Goal: Task Accomplishment & Management: Use online tool/utility

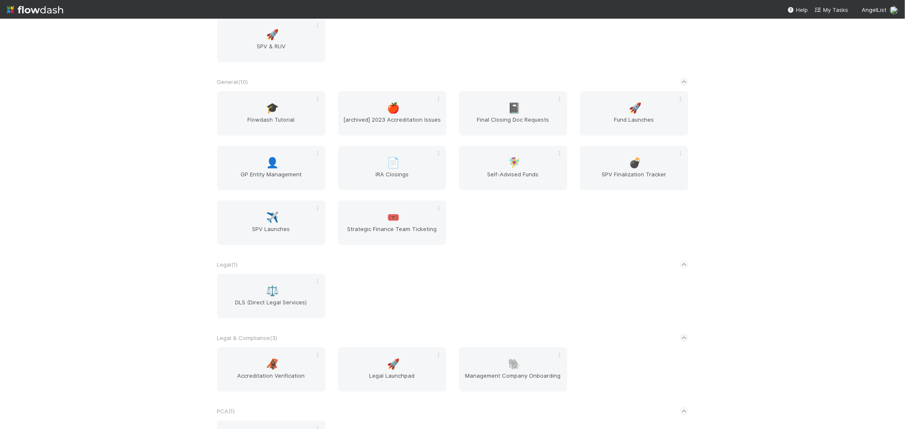
scroll to position [613, 0]
click at [614, 151] on div "💣 SPV Finalization Tracker" at bounding box center [634, 166] width 108 height 45
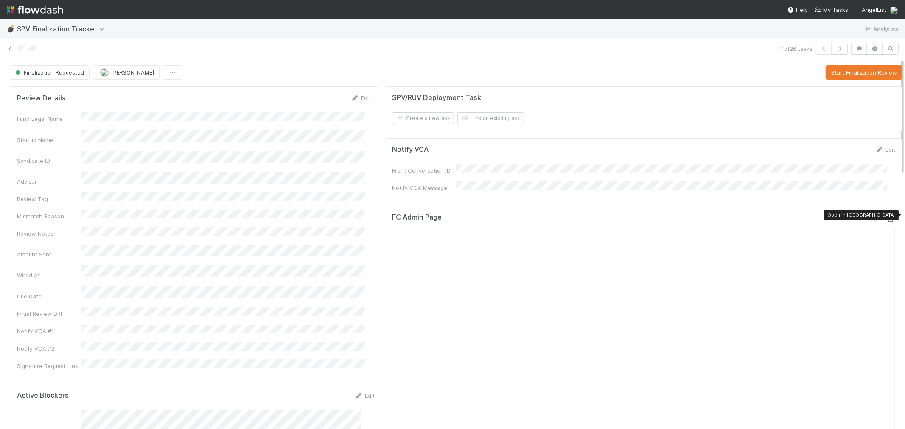
click at [887, 217] on icon at bounding box center [891, 220] width 8 height 6
click at [837, 68] on button "Start Finalization Review" at bounding box center [864, 72] width 77 height 14
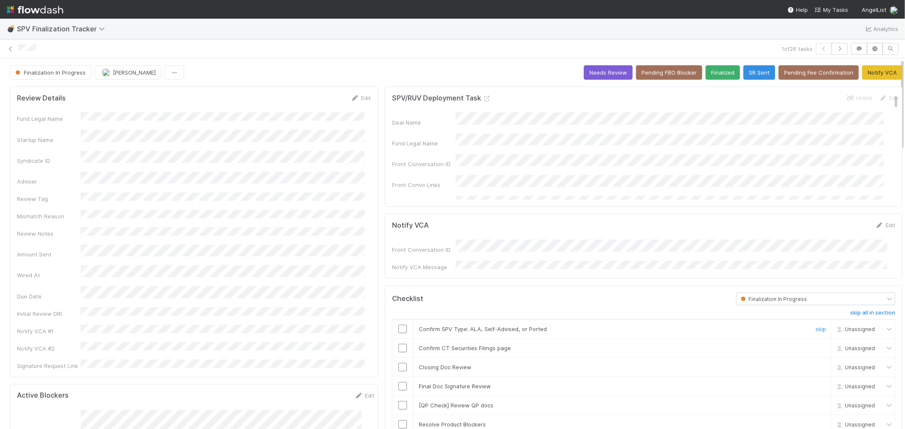
click at [398, 325] on input "checkbox" at bounding box center [402, 329] width 8 height 8
click at [398, 344] on input "checkbox" at bounding box center [402, 348] width 8 height 8
click at [483, 97] on icon at bounding box center [487, 99] width 8 height 6
click at [354, 95] on link "Edit" at bounding box center [361, 98] width 20 height 7
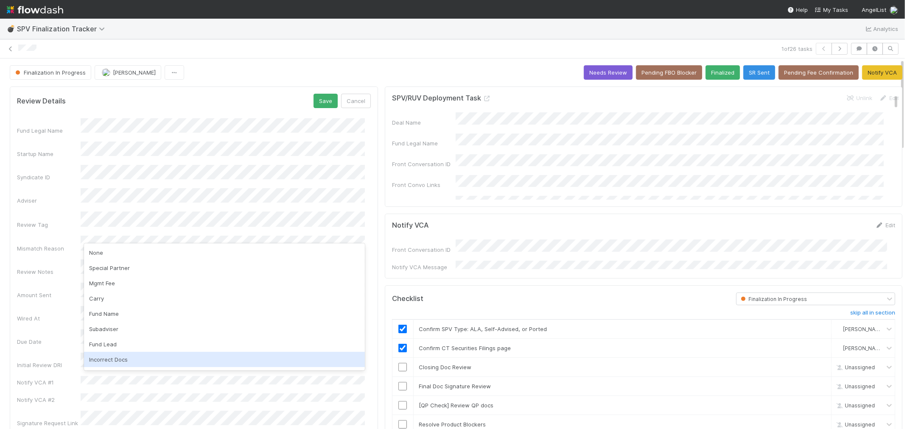
scroll to position [28, 0]
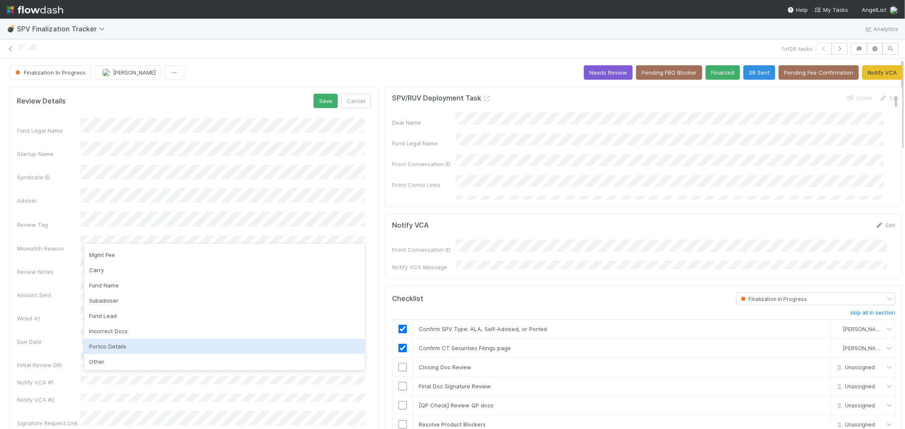
click at [120, 344] on div "Portco Details" at bounding box center [224, 346] width 281 height 15
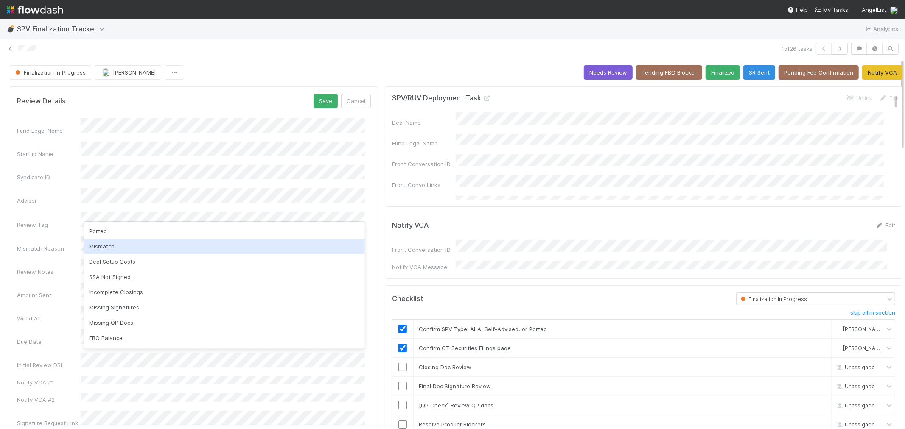
click at [115, 249] on div "Mismatch" at bounding box center [224, 246] width 281 height 15
click at [95, 261] on div "Fund Legal Name Startup Name Syndicate ID Adviser Review Tag Mismatch Reason Re…" at bounding box center [194, 272] width 354 height 309
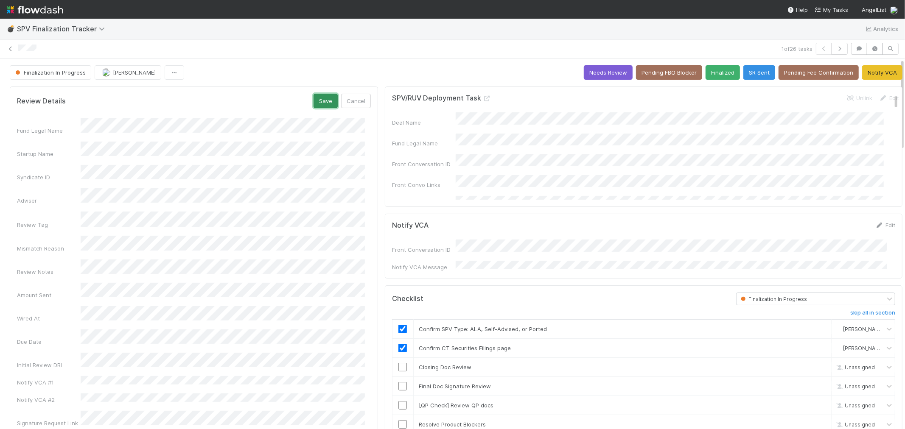
click at [323, 97] on button "Save" at bounding box center [326, 101] width 24 height 14
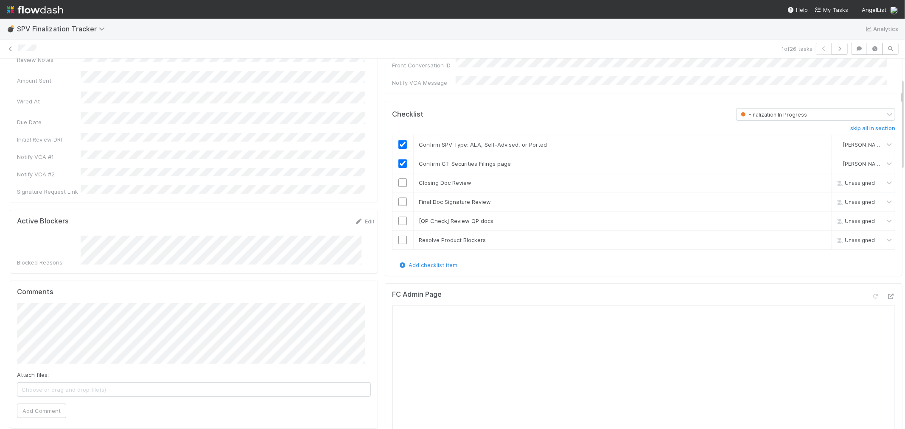
scroll to position [188, 0]
click at [398, 177] on input "checkbox" at bounding box center [402, 179] width 8 height 8
click at [400, 195] on input "checkbox" at bounding box center [402, 198] width 8 height 8
click at [816, 214] on link "skip" at bounding box center [821, 217] width 11 height 7
click at [399, 232] on input "checkbox" at bounding box center [402, 236] width 8 height 8
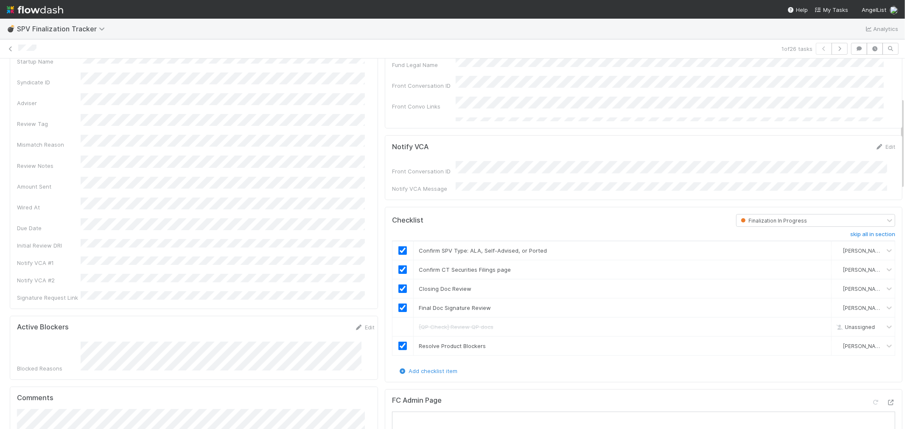
scroll to position [0, 0]
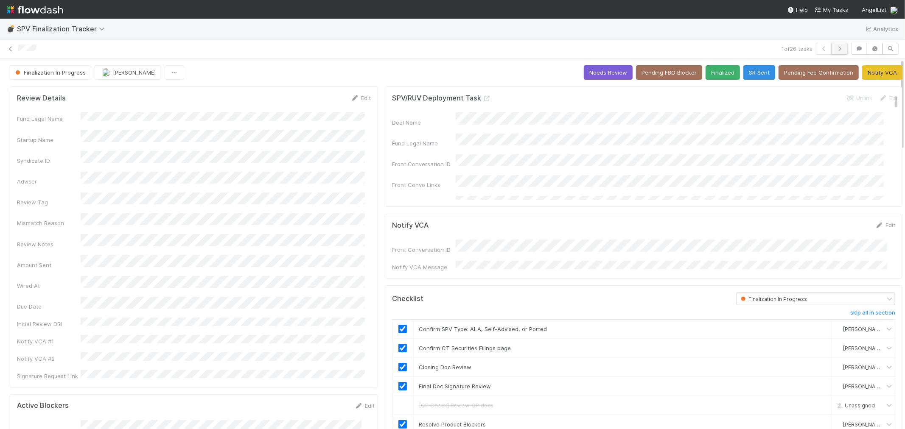
click at [836, 47] on icon "button" at bounding box center [840, 48] width 8 height 5
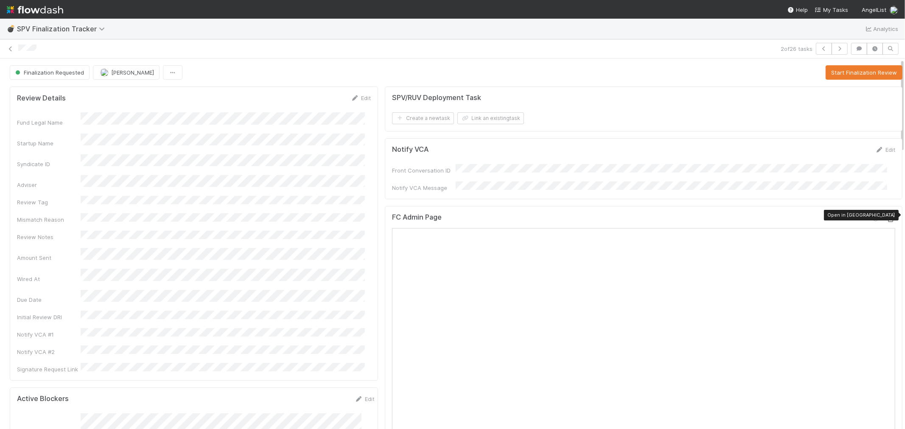
click at [887, 217] on icon at bounding box center [891, 220] width 8 height 6
click at [873, 72] on button "Start Finalization Review" at bounding box center [864, 72] width 77 height 14
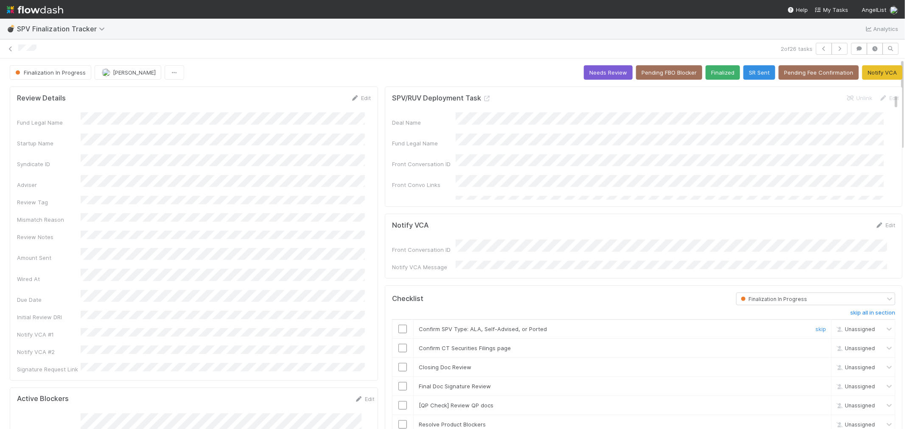
click at [398, 325] on input "checkbox" at bounding box center [402, 329] width 8 height 8
click at [398, 344] on input "checkbox" at bounding box center [402, 348] width 8 height 8
click at [398, 363] on input "checkbox" at bounding box center [402, 367] width 8 height 8
click at [483, 99] on icon at bounding box center [487, 99] width 8 height 6
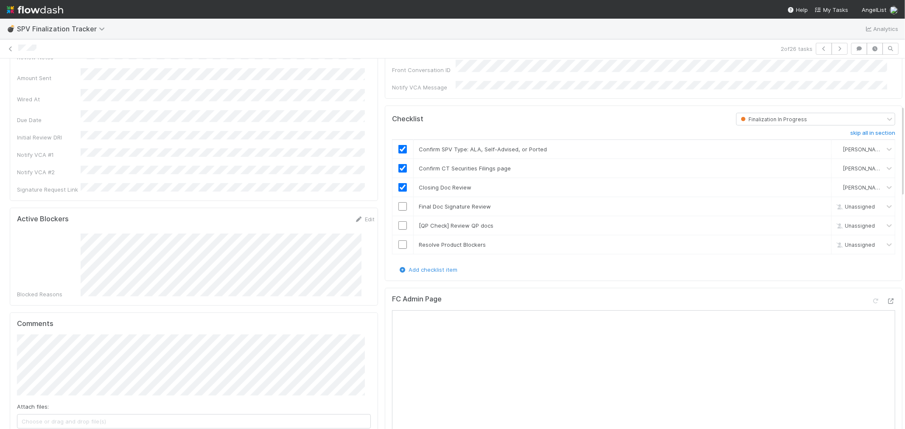
scroll to position [188, 0]
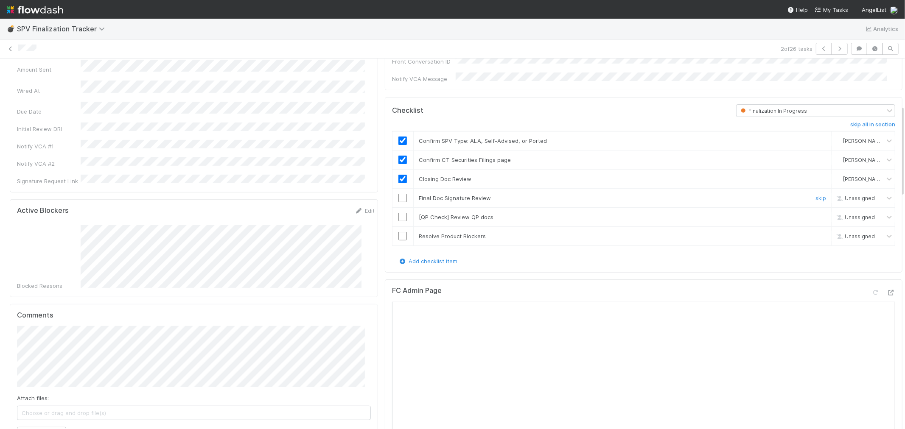
click at [398, 194] on input "checkbox" at bounding box center [402, 198] width 8 height 8
drag, startPoint x: 803, startPoint y: 211, endPoint x: 761, endPoint y: 218, distance: 42.5
click at [816, 214] on link "skip" at bounding box center [821, 217] width 11 height 7
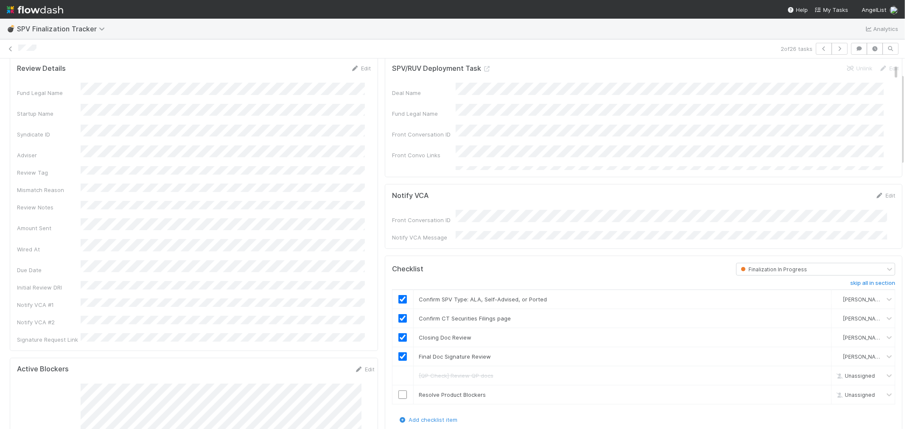
scroll to position [0, 0]
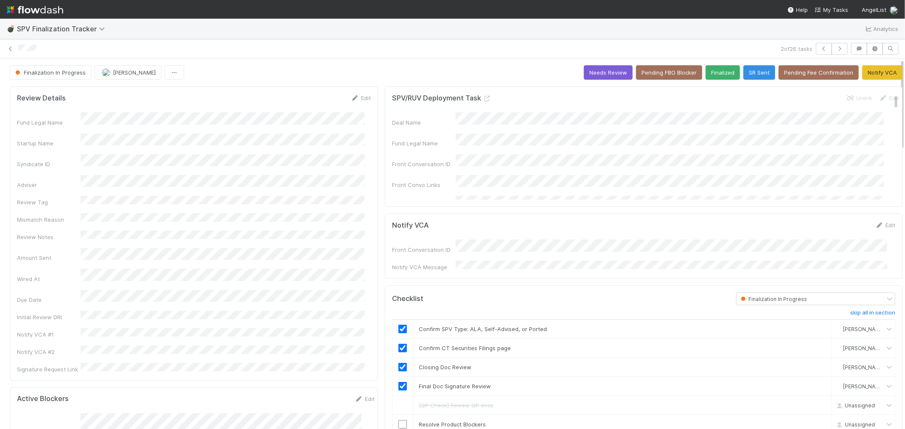
drag, startPoint x: 478, startPoint y: 99, endPoint x: 426, endPoint y: 73, distance: 58.1
click at [483, 99] on icon at bounding box center [487, 99] width 8 height 6
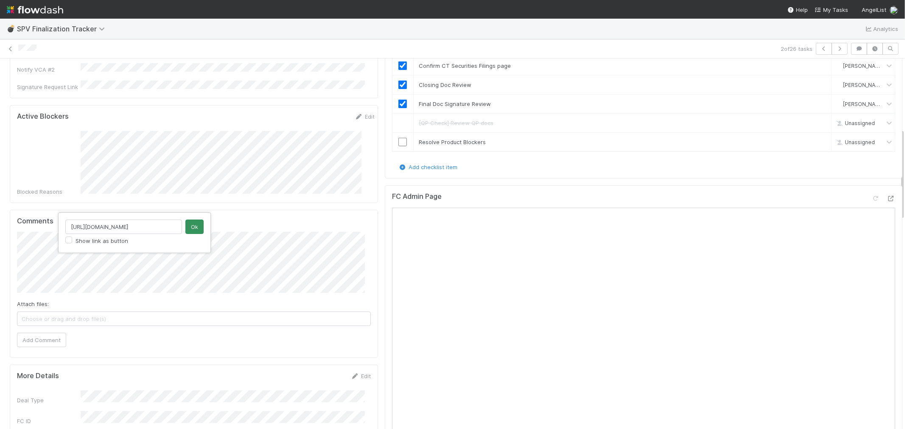
scroll to position [0, 87]
type input "https://flowdash.internal.angellist.com/workflows/GxEI6R/tasks/7Rs2Rbev"
click at [198, 222] on button "Ok" at bounding box center [194, 227] width 18 height 14
click at [43, 333] on button "Add Comment" at bounding box center [41, 340] width 49 height 14
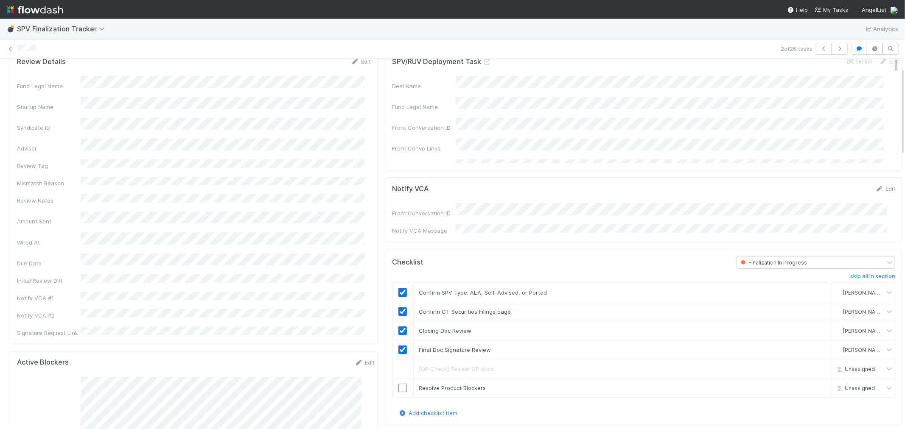
scroll to position [47, 0]
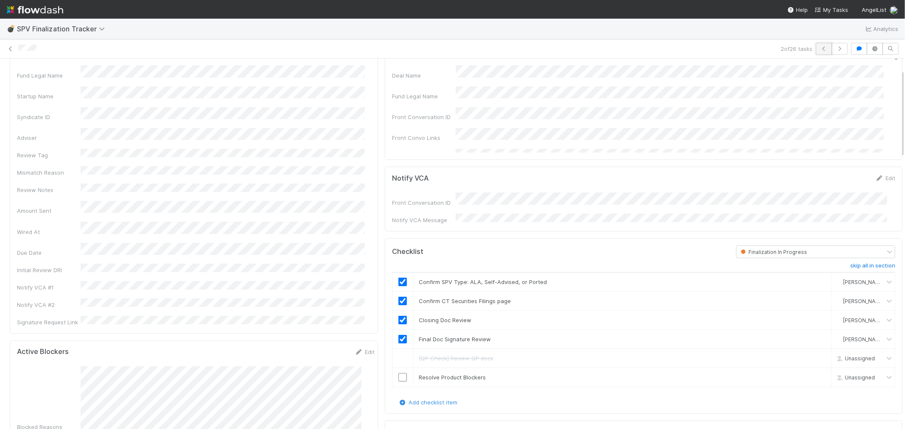
click at [820, 50] on icon "button" at bounding box center [824, 48] width 8 height 5
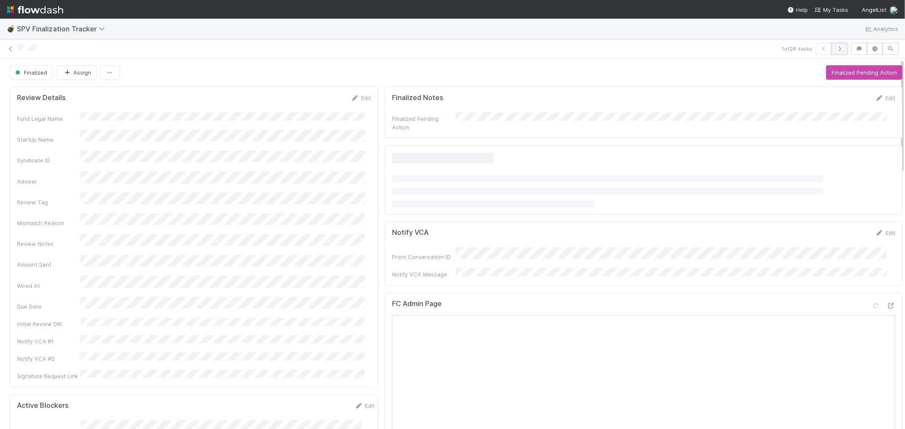
click at [836, 46] on icon "button" at bounding box center [840, 48] width 8 height 5
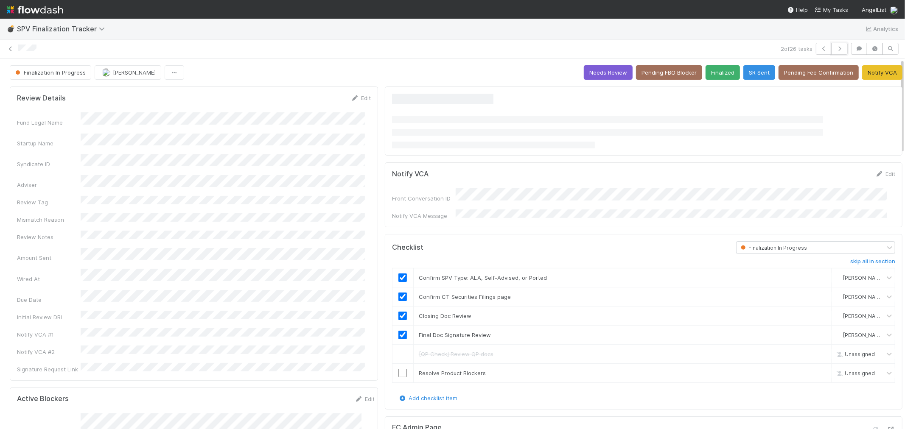
click at [836, 46] on icon "button" at bounding box center [840, 48] width 8 height 5
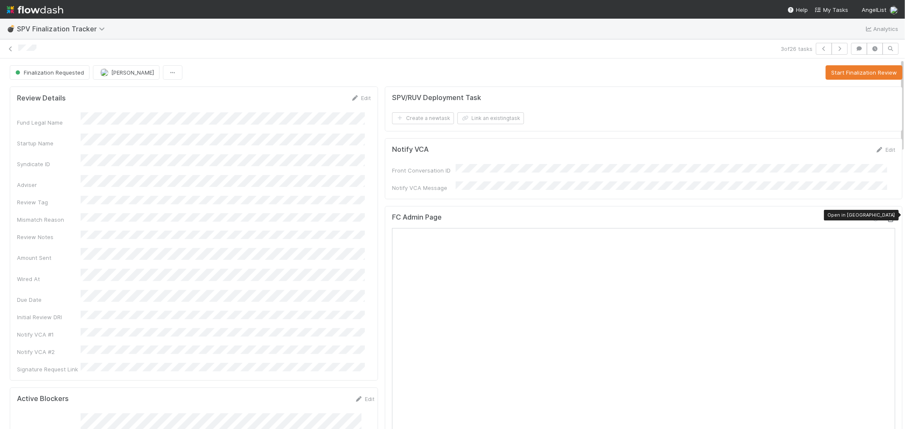
click at [887, 217] on icon at bounding box center [891, 220] width 8 height 6
click at [846, 74] on button "Start Finalization Review" at bounding box center [864, 72] width 77 height 14
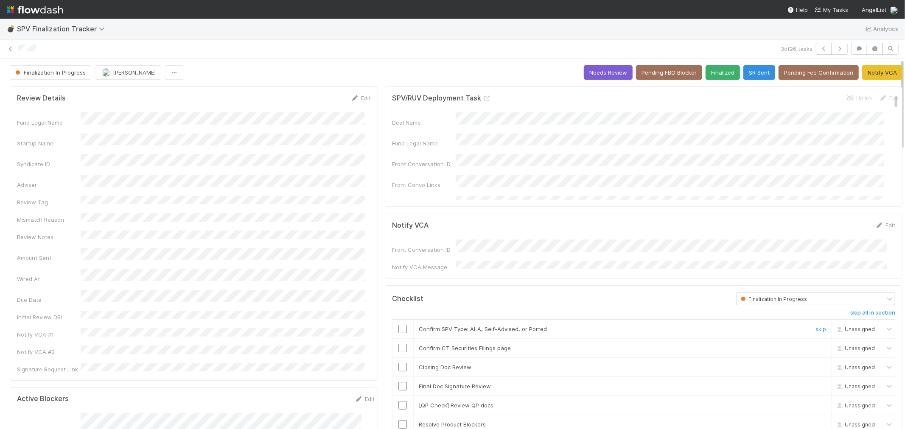
click at [398, 325] on input "checkbox" at bounding box center [402, 329] width 8 height 8
click at [399, 344] on input "checkbox" at bounding box center [402, 348] width 8 height 8
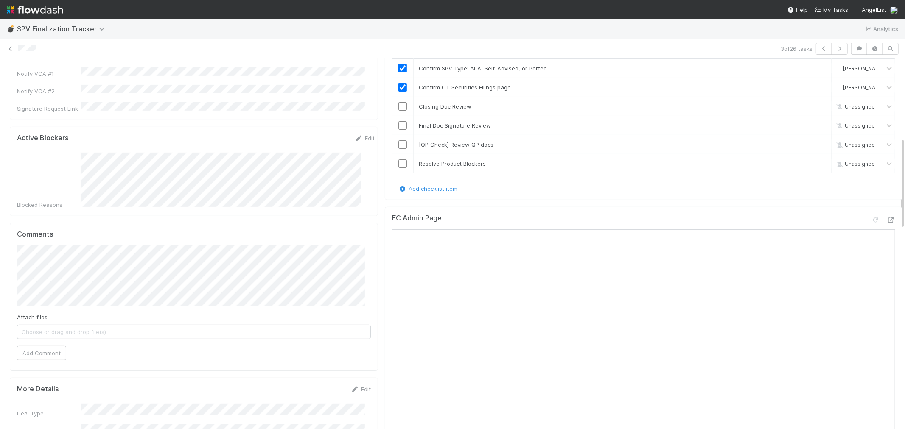
scroll to position [330, 0]
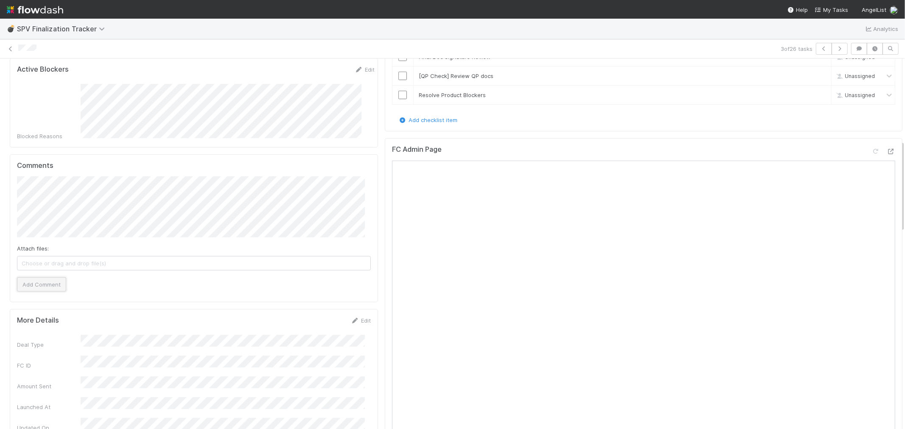
click at [53, 278] on button "Add Comment" at bounding box center [41, 285] width 49 height 14
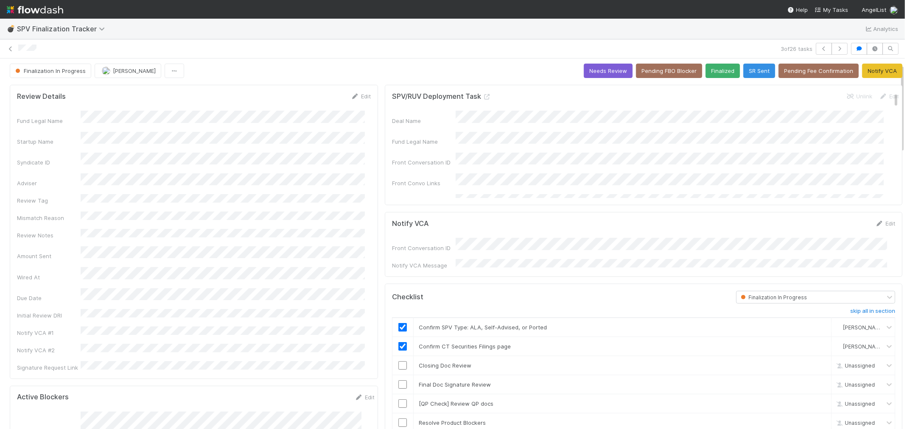
scroll to position [0, 0]
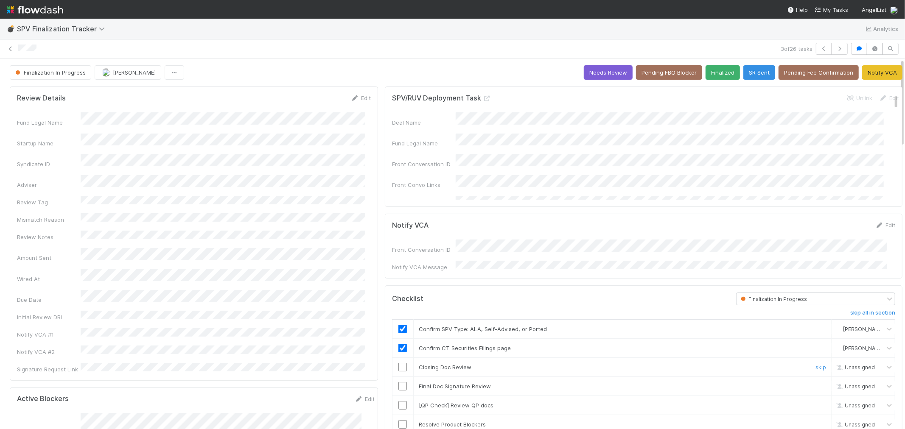
click at [398, 364] on input "checkbox" at bounding box center [402, 367] width 8 height 8
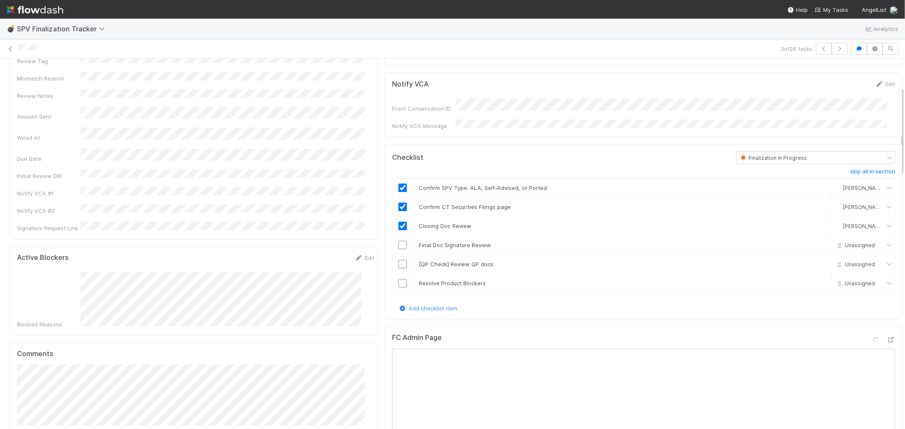
scroll to position [47, 0]
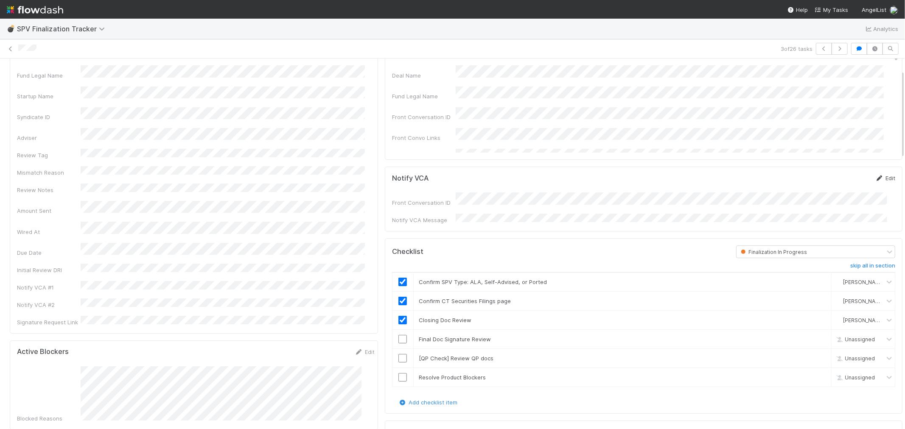
click at [875, 179] on link "Edit" at bounding box center [885, 178] width 20 height 7
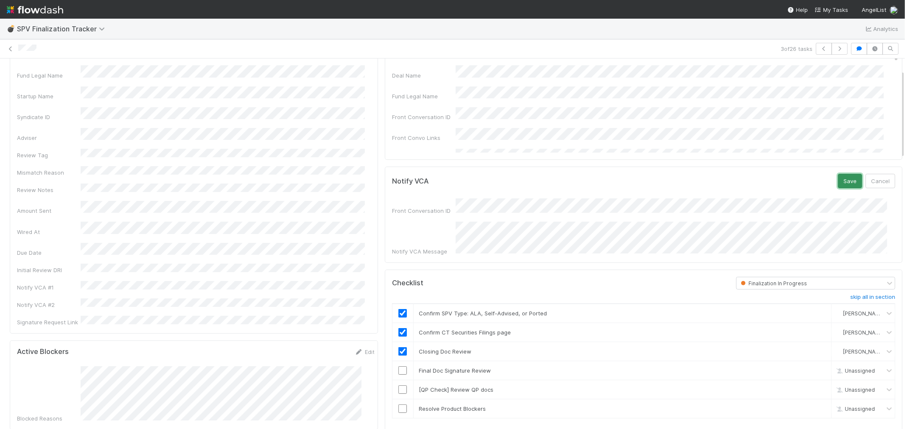
click at [838, 181] on button "Save" at bounding box center [850, 181] width 24 height 14
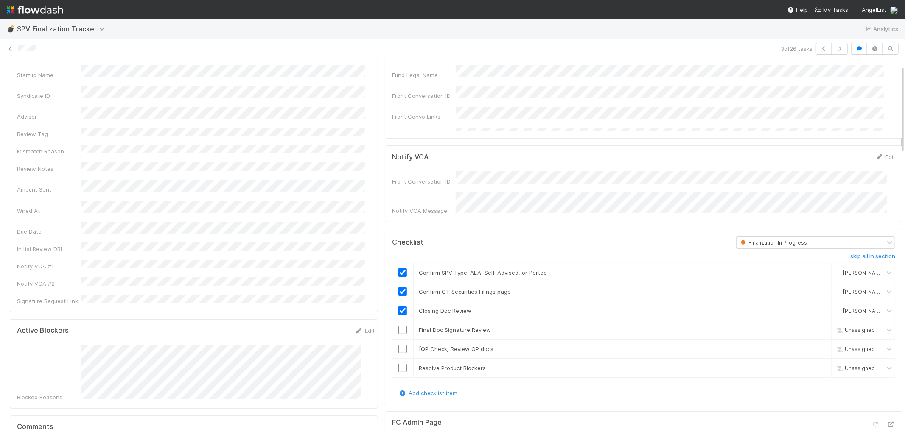
scroll to position [0, 0]
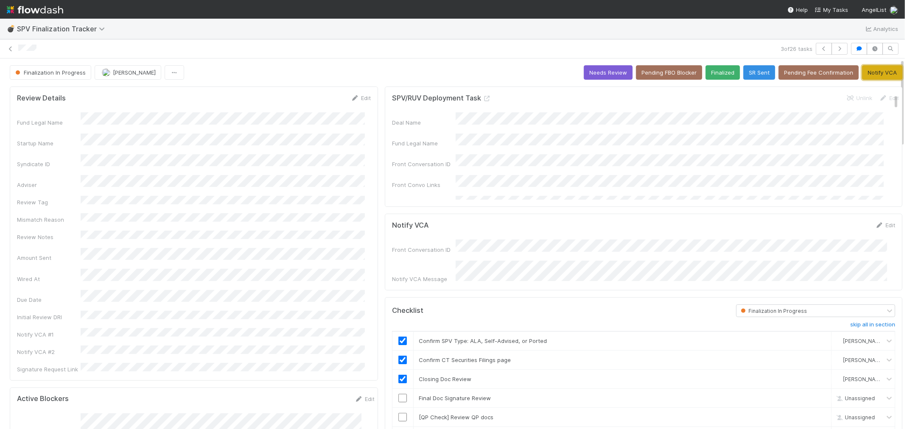
click at [877, 71] on button "Notify VCA" at bounding box center [882, 72] width 40 height 14
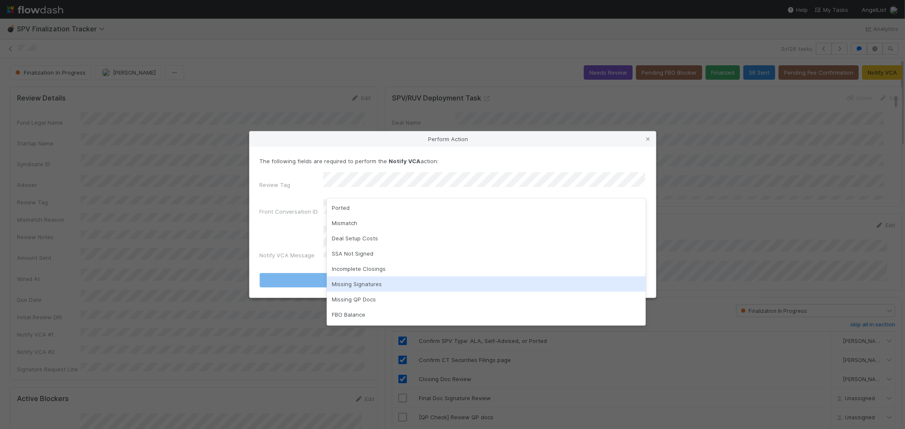
click at [359, 283] on div "Missing Signatures" at bounding box center [486, 284] width 319 height 15
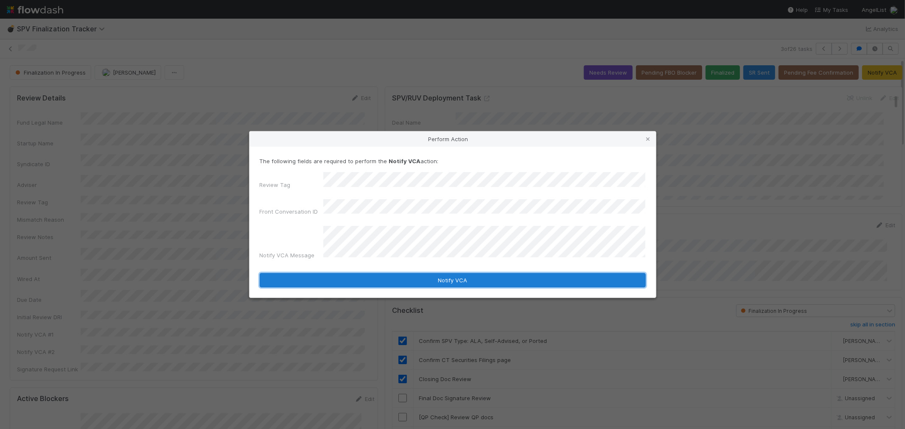
click at [344, 273] on button "Notify VCA" at bounding box center [453, 280] width 386 height 14
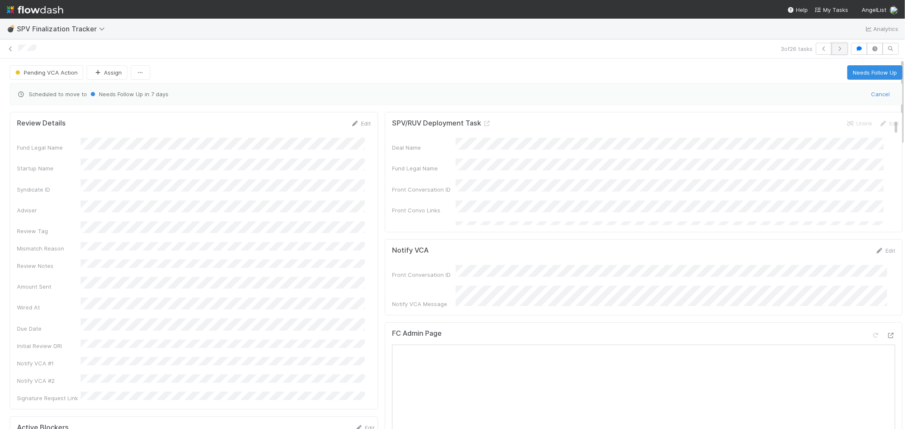
click at [832, 45] on button "button" at bounding box center [840, 49] width 16 height 12
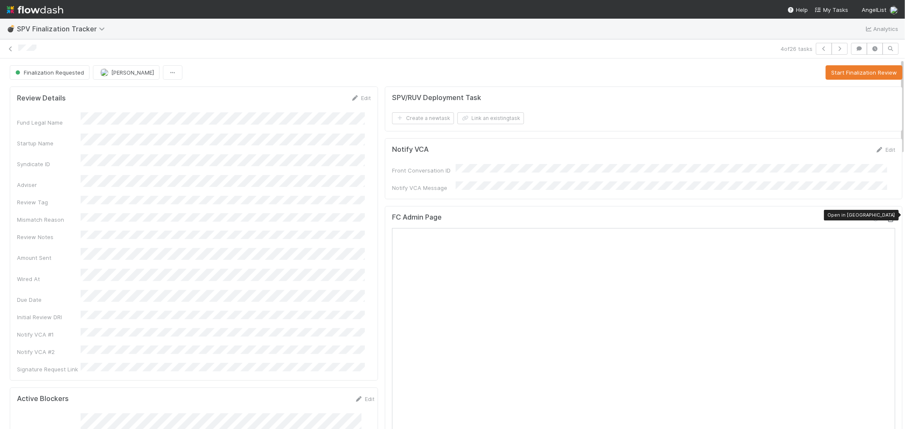
click at [887, 217] on icon at bounding box center [891, 220] width 8 height 6
click at [826, 70] on button "Start Finalization Review" at bounding box center [864, 72] width 77 height 14
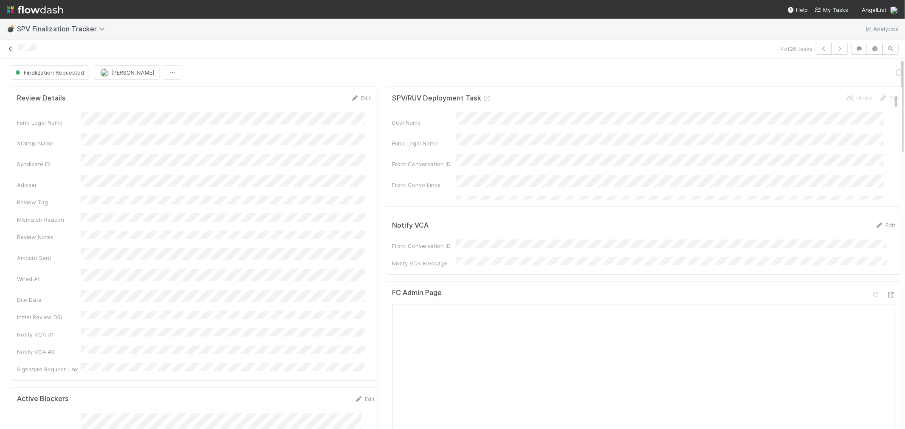
click at [11, 47] on icon at bounding box center [10, 49] width 8 height 6
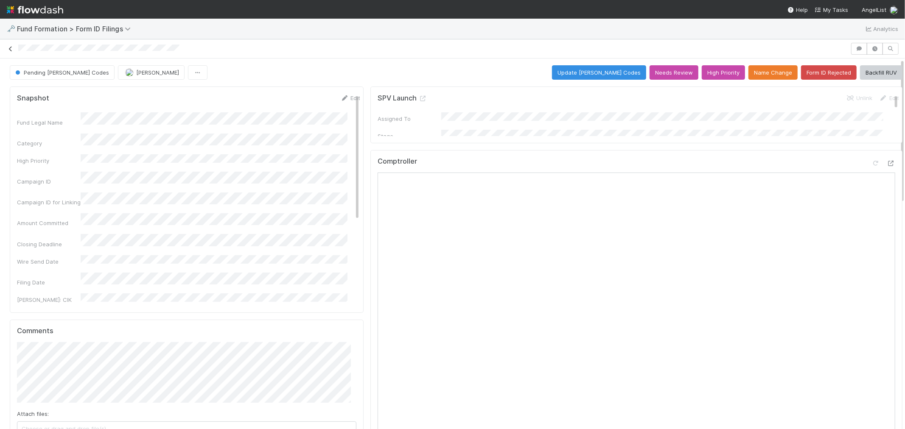
click at [11, 49] on icon at bounding box center [10, 49] width 8 height 6
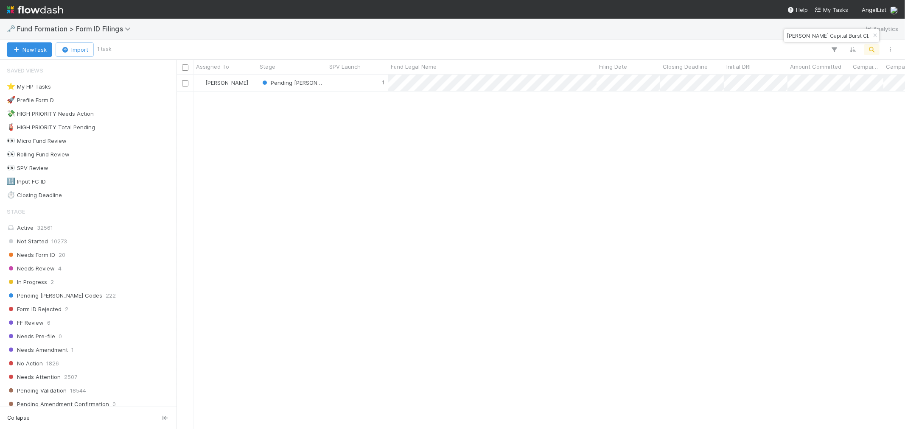
scroll to position [347, 721]
click at [876, 33] on icon "button" at bounding box center [875, 35] width 8 height 5
click at [868, 48] on icon "button" at bounding box center [872, 50] width 8 height 8
type input "LA-0204 Fund I, a series of Roll Up Vehicles, LP"
click at [343, 88] on div "0" at bounding box center [358, 83] width 62 height 17
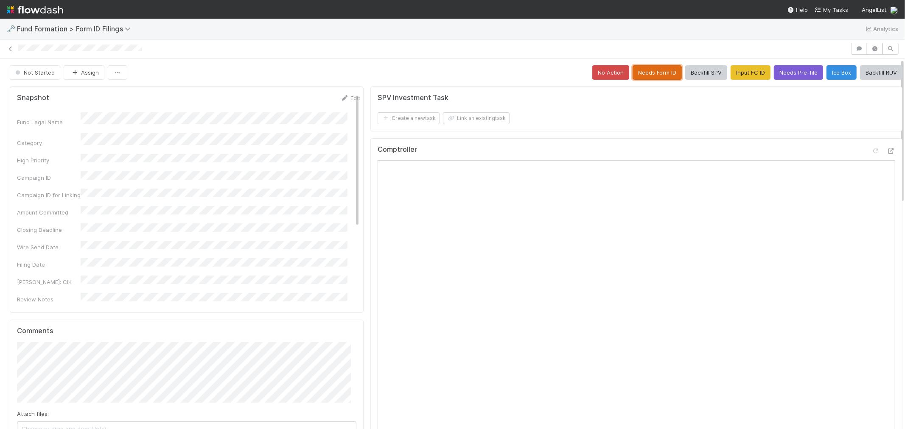
click at [644, 73] on button "Needs Form ID" at bounding box center [657, 72] width 49 height 14
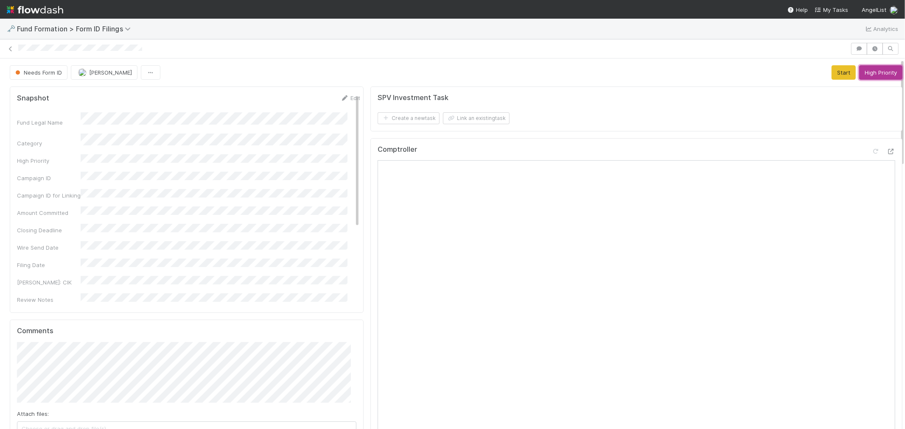
click at [869, 74] on button "High Priority" at bounding box center [880, 72] width 43 height 14
click at [8, 52] on link at bounding box center [10, 49] width 8 height 8
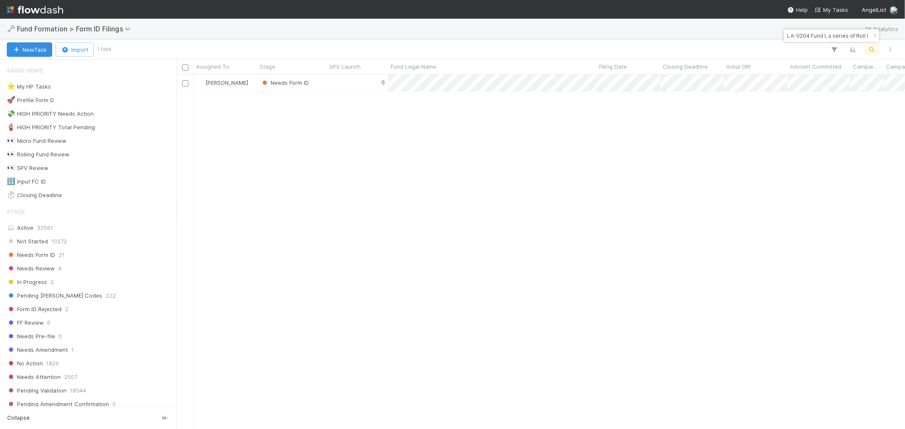
scroll to position [347, 721]
click at [874, 37] on icon "button" at bounding box center [875, 35] width 8 height 5
click at [867, 52] on button "button" at bounding box center [871, 49] width 15 height 11
type input "MA-0530 Fund III, a series of Umami Capital, LP"
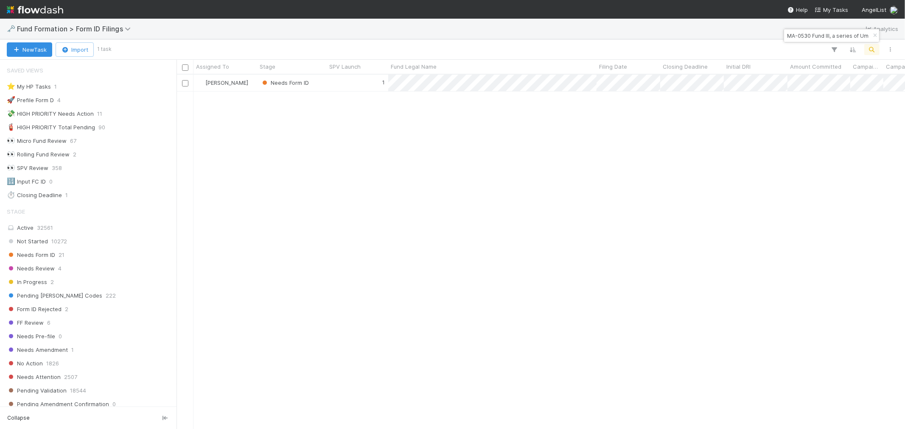
scroll to position [347, 721]
click at [330, 84] on div "1" at bounding box center [358, 83] width 62 height 17
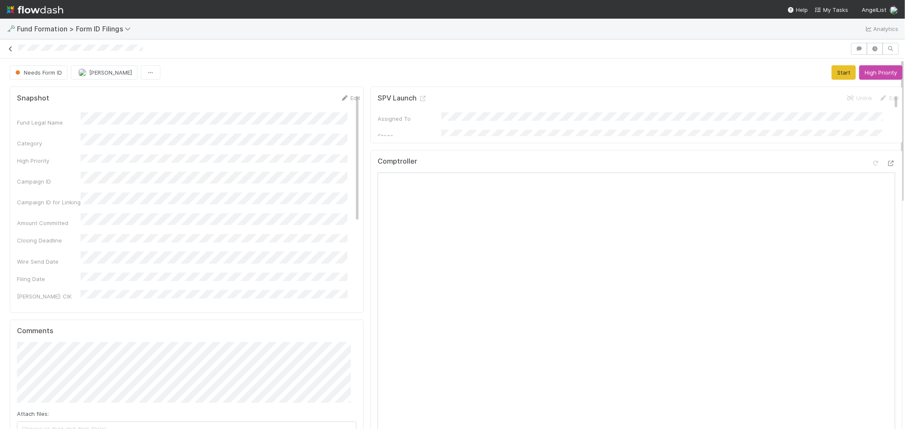
click at [11, 49] on icon at bounding box center [10, 49] width 8 height 6
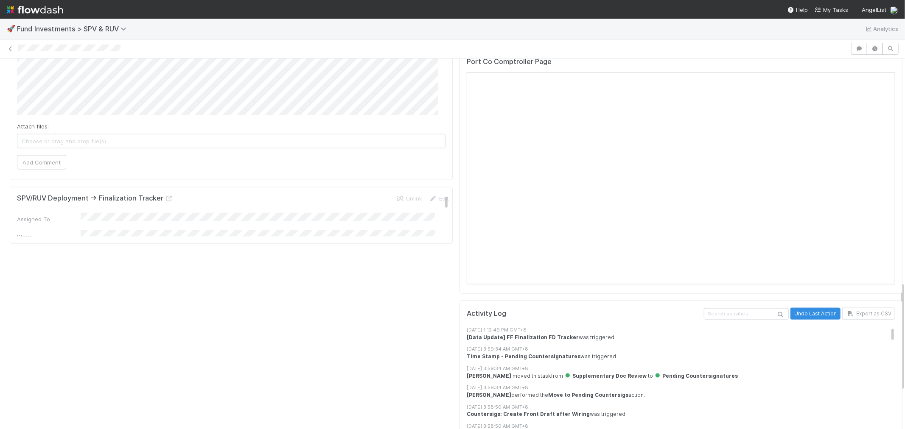
scroll to position [754, 0]
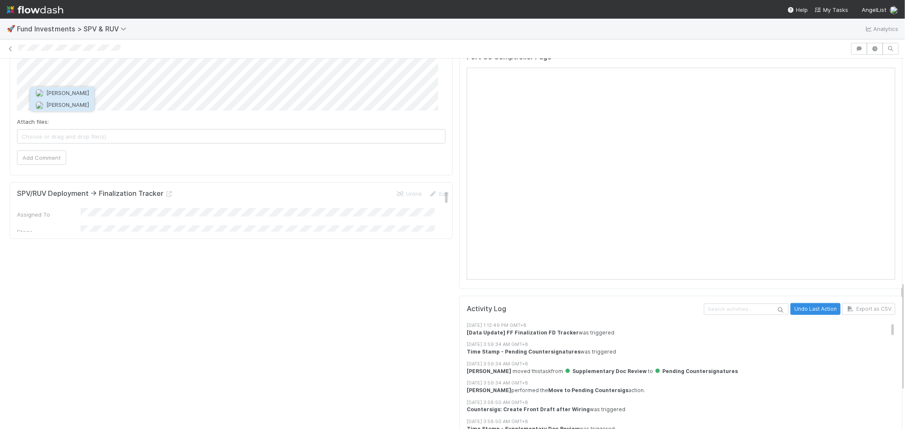
click at [65, 99] on button "[PERSON_NAME]" at bounding box center [62, 105] width 64 height 12
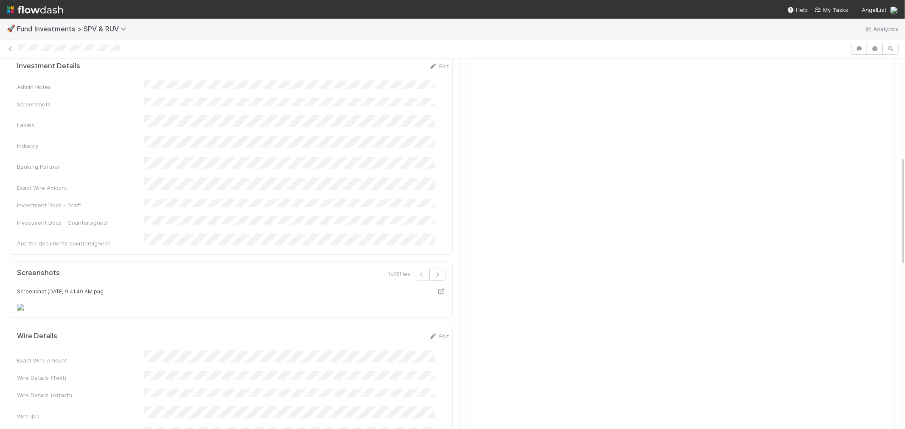
scroll to position [566, 0]
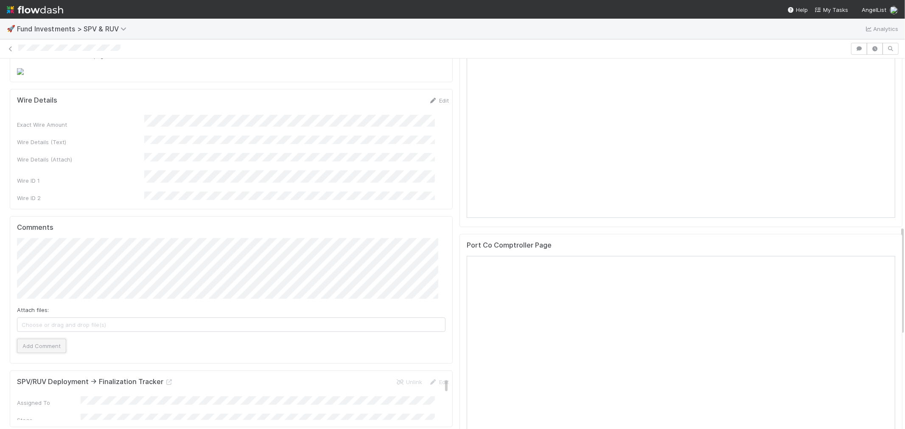
click at [45, 353] on button "Add Comment" at bounding box center [41, 346] width 49 height 14
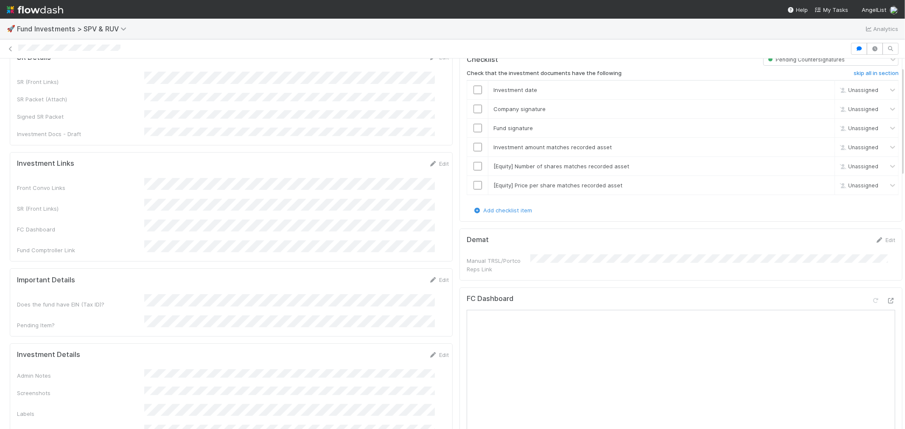
scroll to position [0, 0]
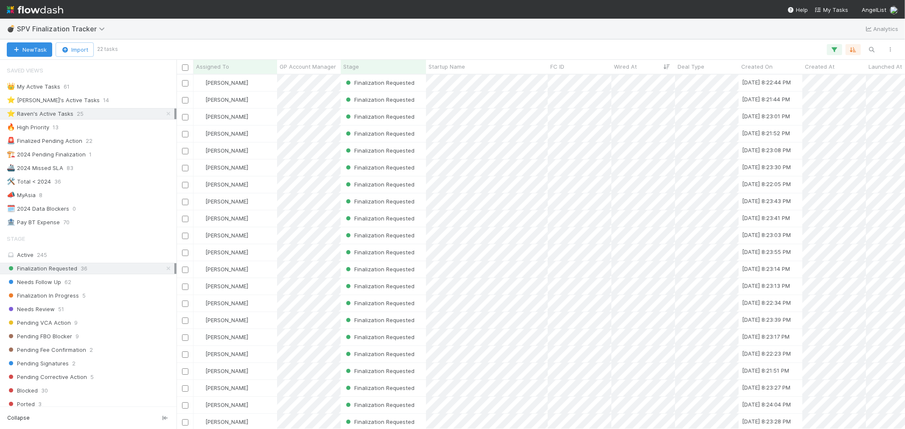
scroll to position [26, 0]
click at [164, 268] on icon at bounding box center [168, 269] width 8 height 6
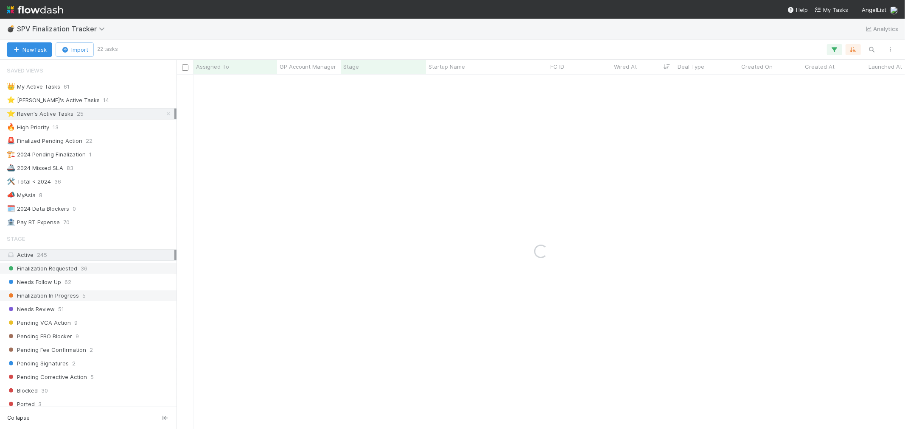
click at [90, 294] on div "Finalization In Progress 5" at bounding box center [91, 296] width 168 height 11
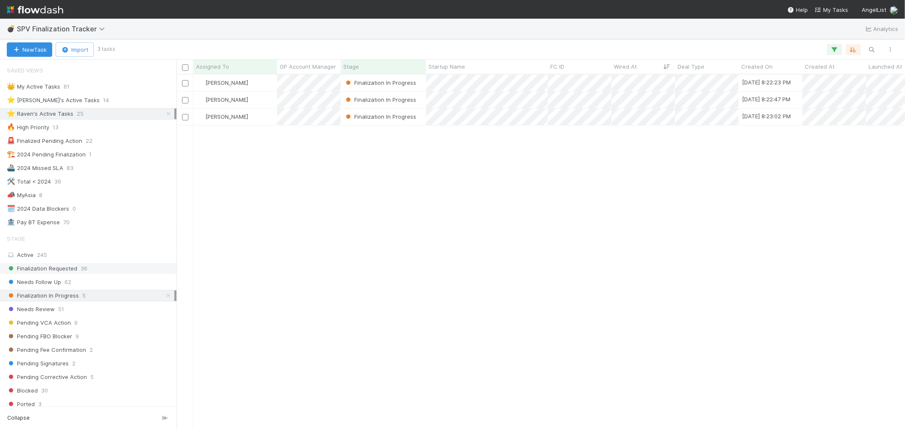
scroll to position [347, 721]
click at [261, 101] on div "[PERSON_NAME]" at bounding box center [236, 100] width 84 height 17
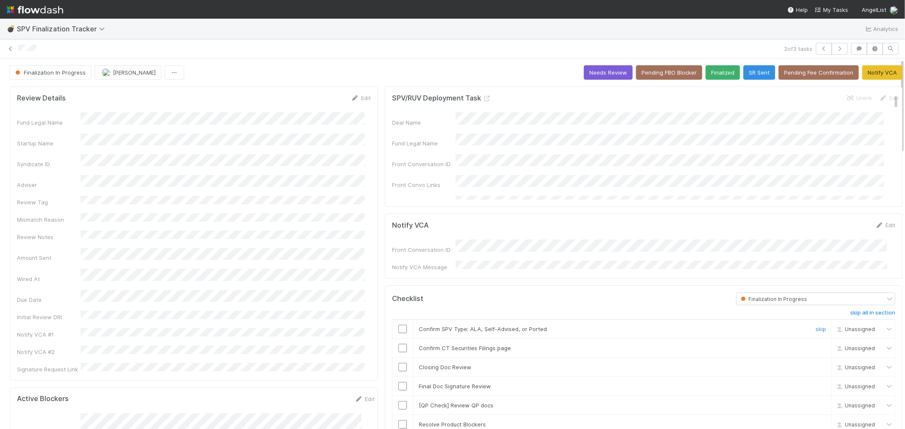
click at [398, 327] on input "checkbox" at bounding box center [402, 329] width 8 height 8
click at [398, 345] on input "checkbox" at bounding box center [402, 348] width 8 height 8
click at [398, 365] on input "checkbox" at bounding box center [402, 367] width 8 height 8
click at [398, 384] on input "checkbox" at bounding box center [402, 386] width 8 height 8
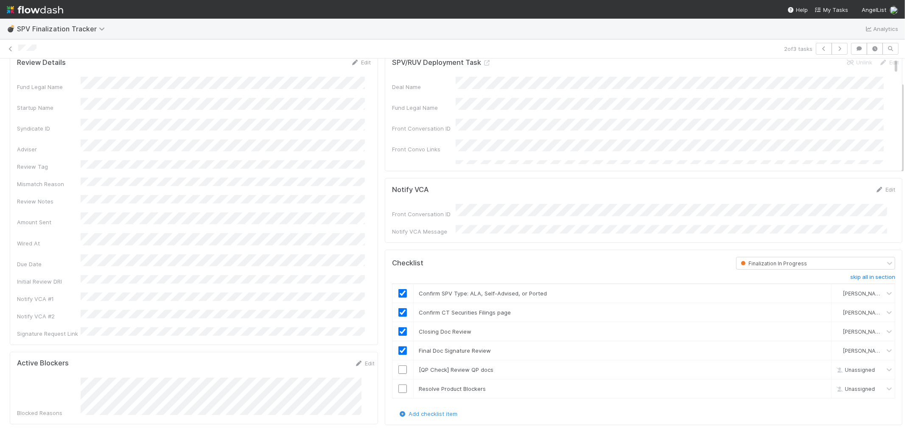
scroll to position [94, 0]
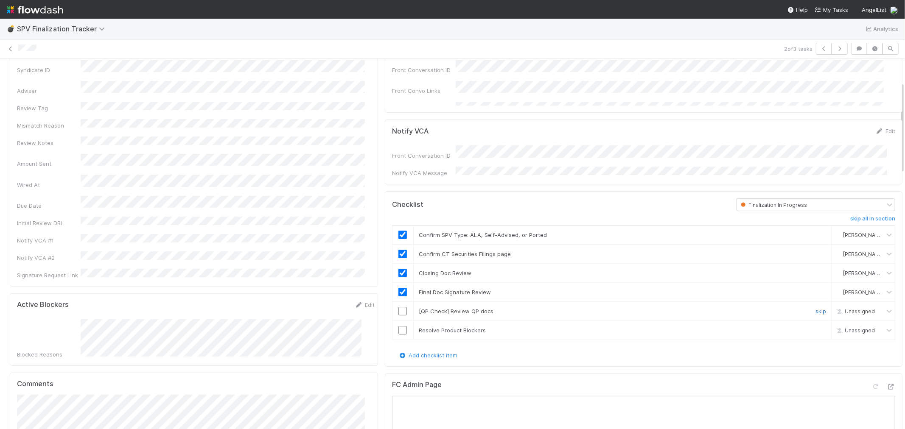
click at [816, 308] on link "skip" at bounding box center [821, 311] width 11 height 7
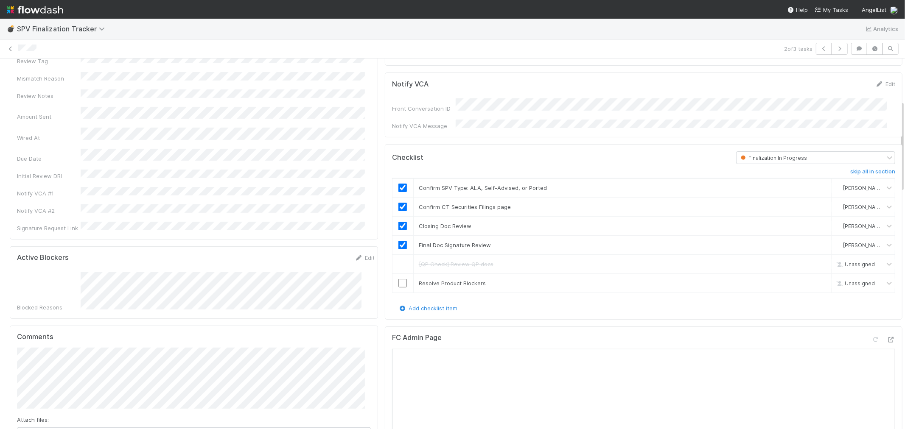
scroll to position [283, 0]
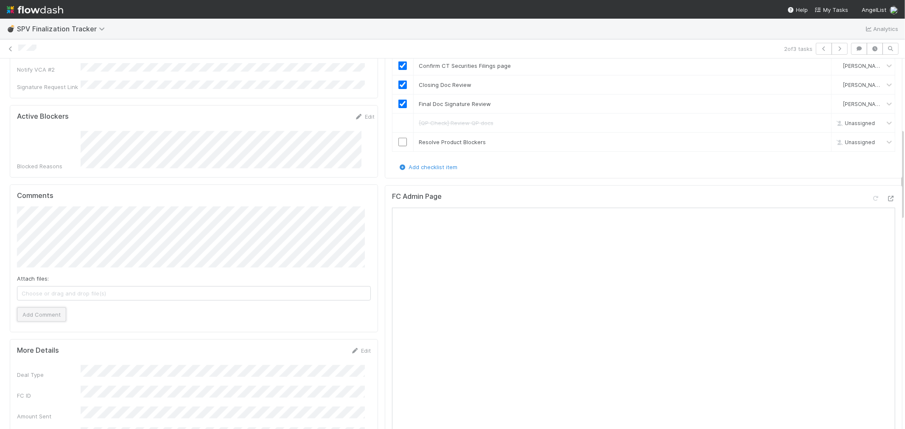
click at [31, 308] on button "Add Comment" at bounding box center [41, 315] width 49 height 14
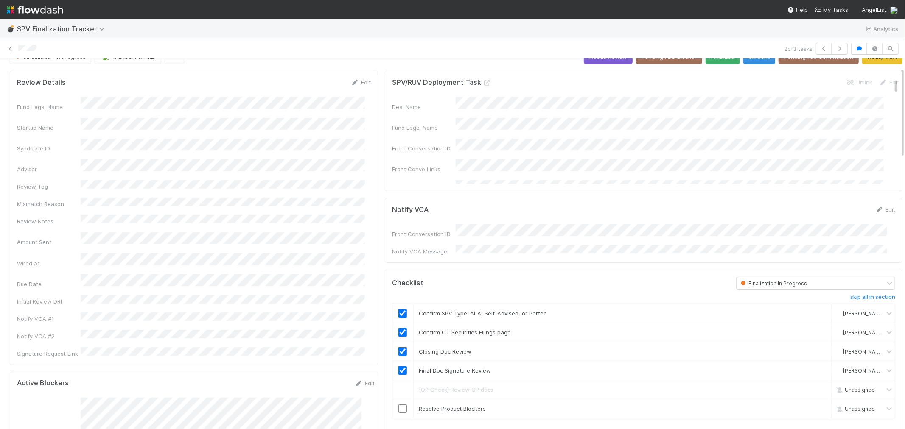
scroll to position [0, 0]
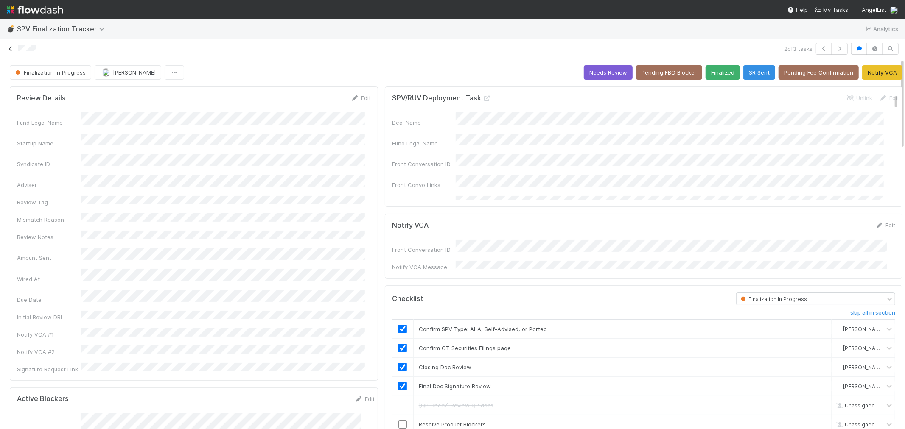
click at [8, 53] on link at bounding box center [10, 49] width 8 height 8
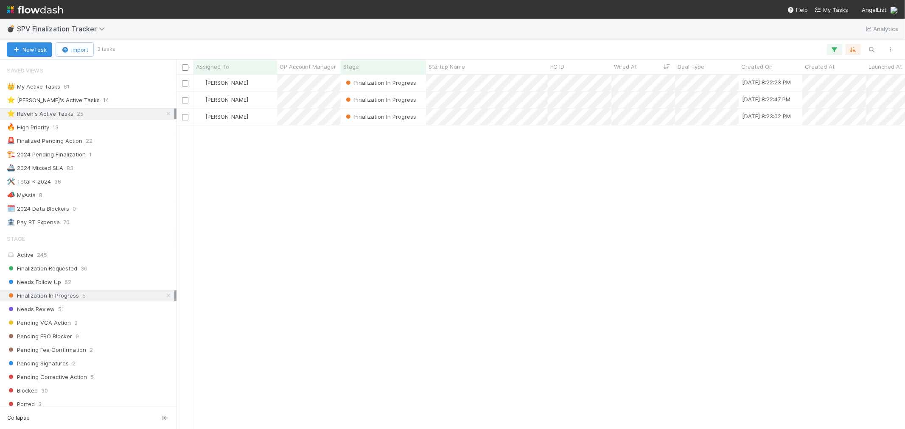
scroll to position [7, 7]
click at [164, 299] on icon at bounding box center [168, 296] width 8 height 6
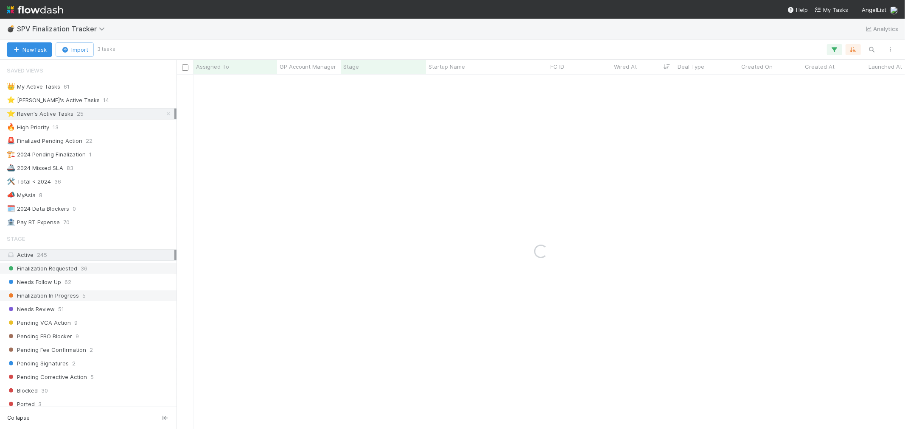
click at [112, 268] on div "Finalization Requested 36" at bounding box center [91, 269] width 168 height 11
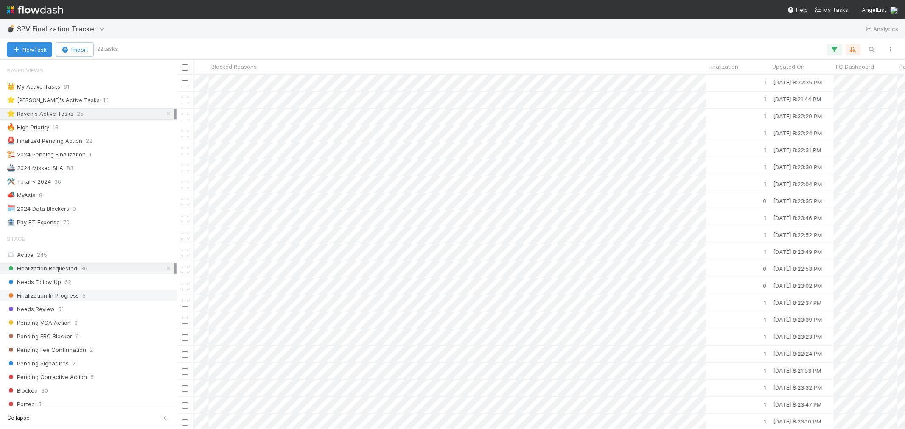
scroll to position [0, 1326]
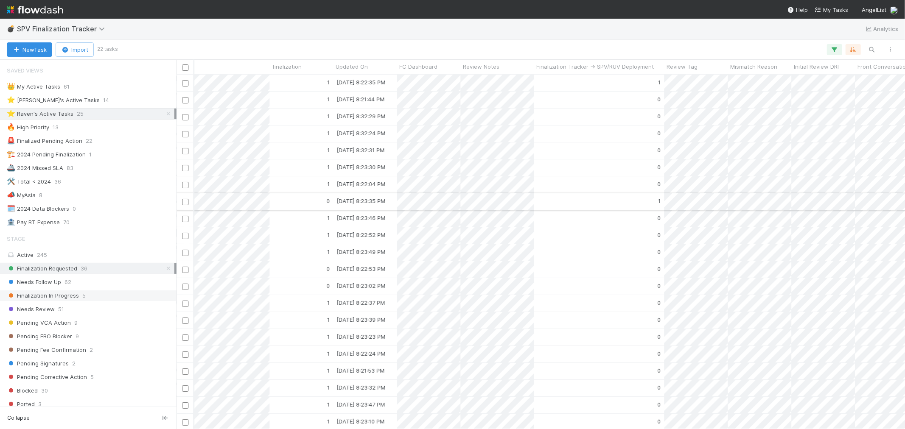
click at [294, 200] on div "0" at bounding box center [301, 202] width 64 height 17
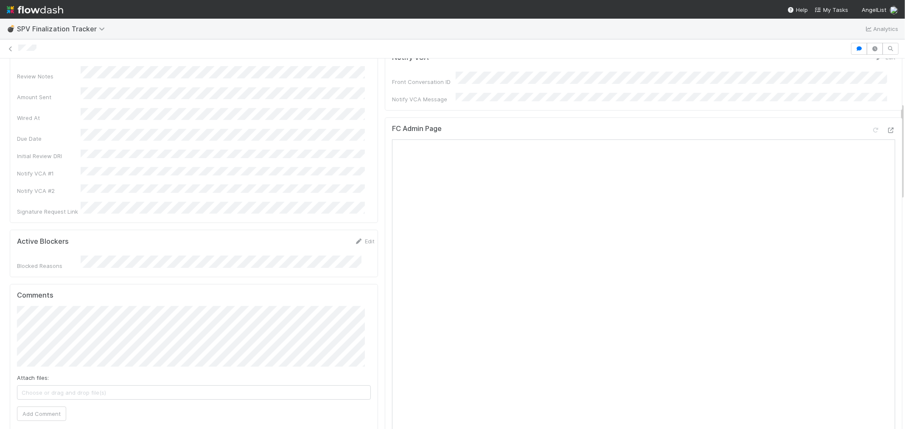
scroll to position [141, 0]
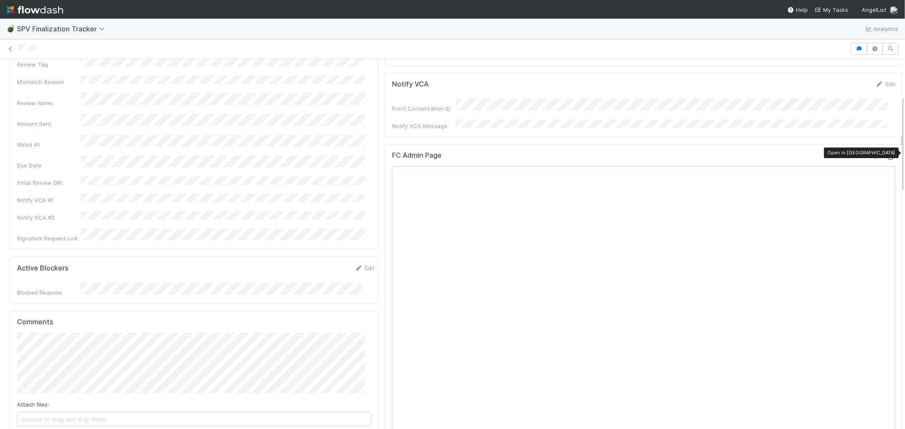
click at [887, 154] on icon at bounding box center [891, 157] width 8 height 6
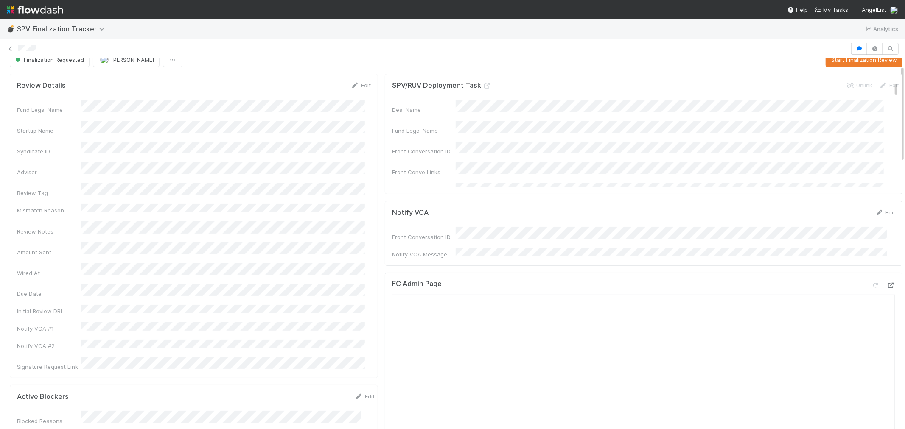
scroll to position [0, 0]
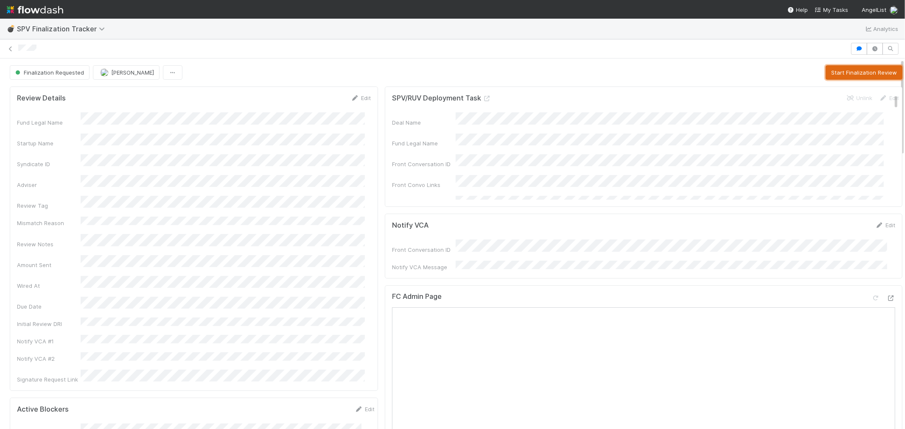
click at [848, 73] on button "Start Finalization Review" at bounding box center [864, 72] width 77 height 14
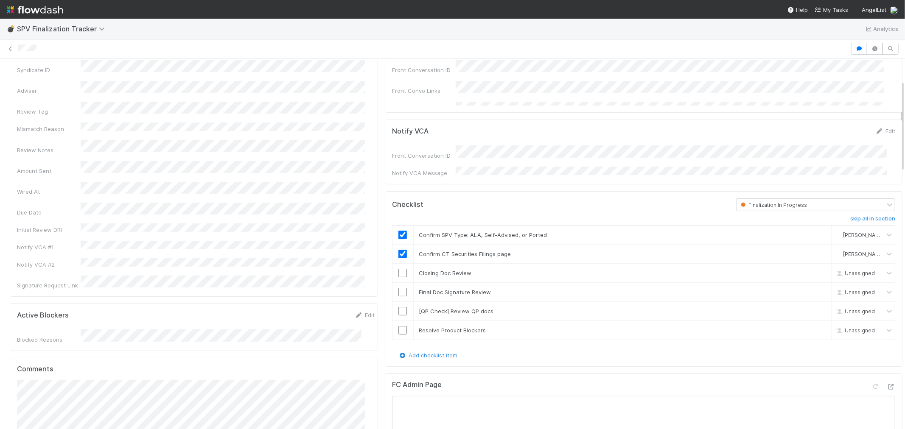
scroll to position [47, 0]
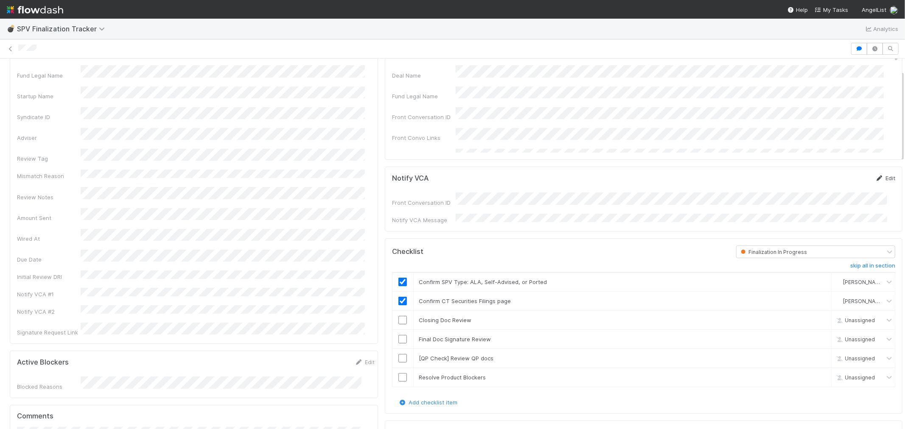
click at [875, 178] on link "Edit" at bounding box center [885, 178] width 20 height 7
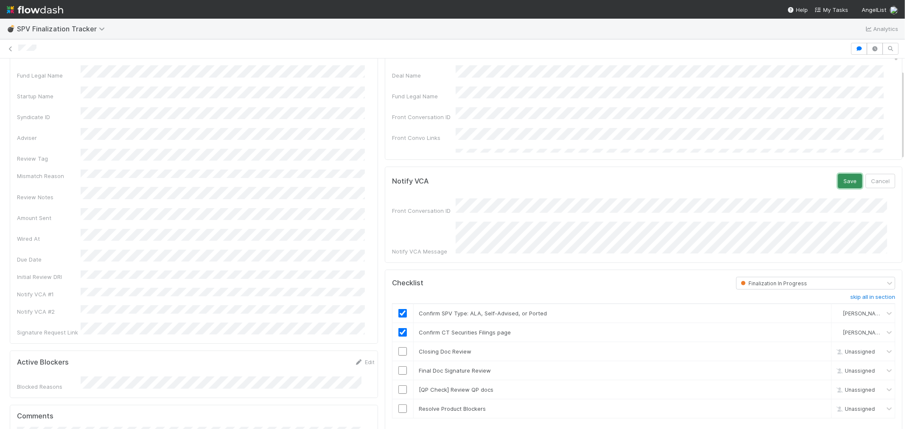
click at [838, 176] on button "Save" at bounding box center [850, 181] width 24 height 14
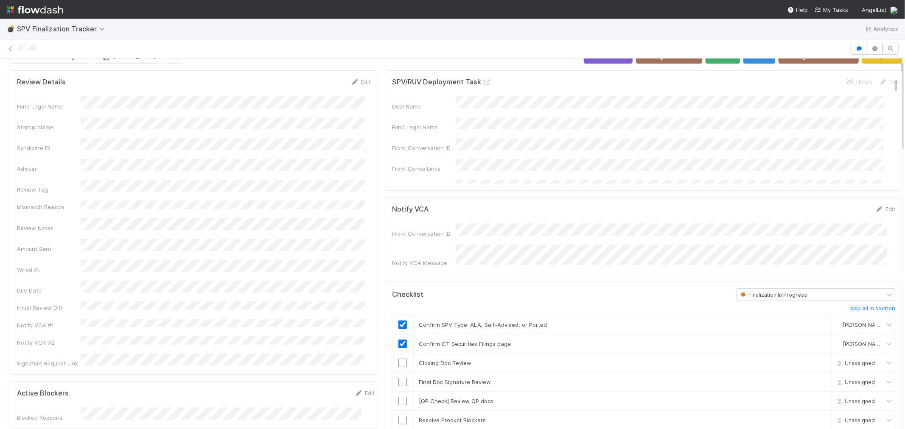
scroll to position [0, 0]
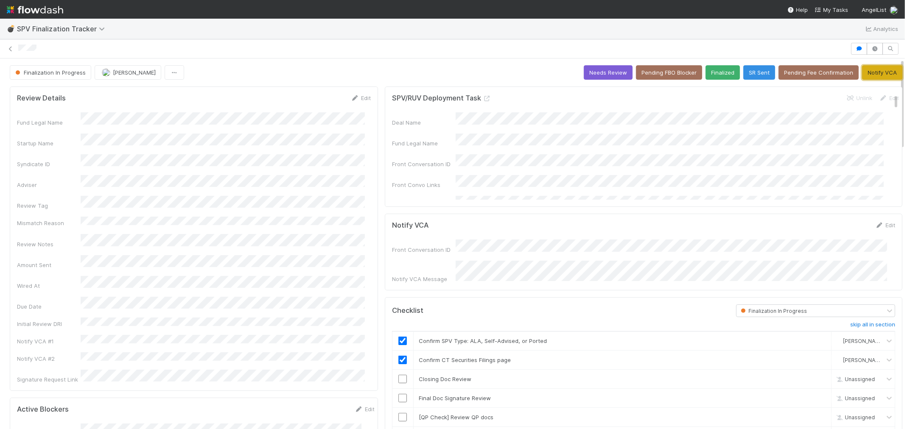
click at [863, 71] on button "Notify VCA" at bounding box center [882, 72] width 40 height 14
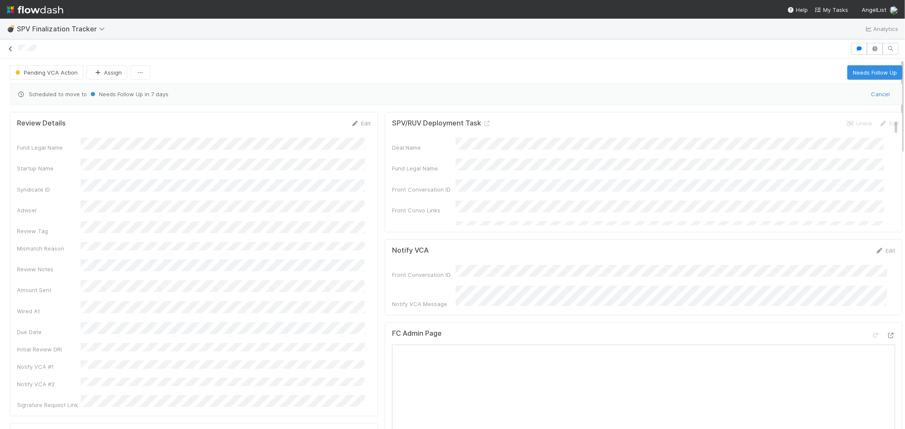
click at [8, 48] on icon at bounding box center [10, 49] width 8 height 6
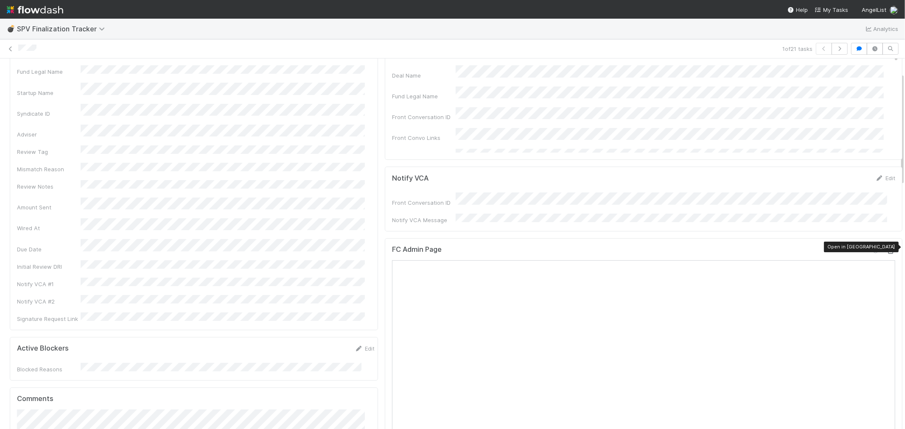
click at [887, 249] on icon at bounding box center [891, 252] width 8 height 6
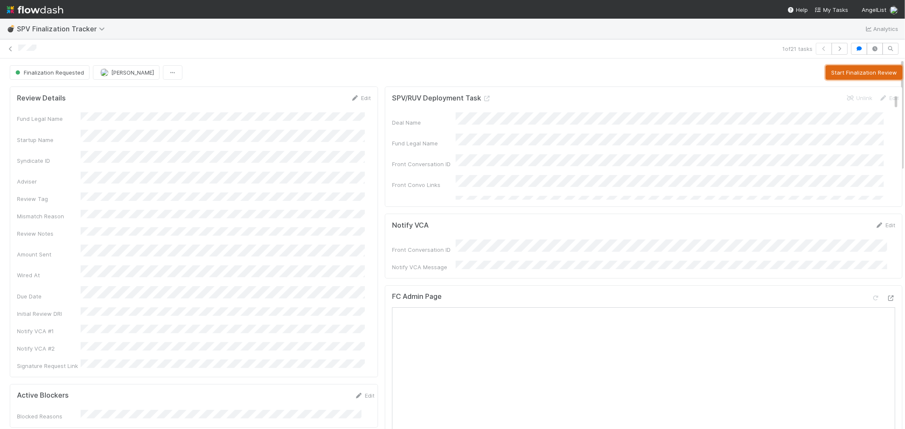
click at [844, 67] on button "Start Finalization Review" at bounding box center [864, 72] width 77 height 14
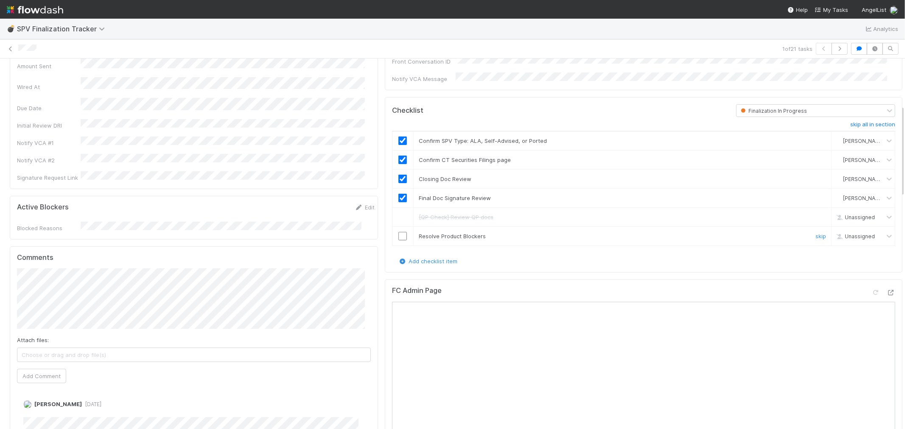
click at [398, 233] on input "checkbox" at bounding box center [402, 236] width 8 height 8
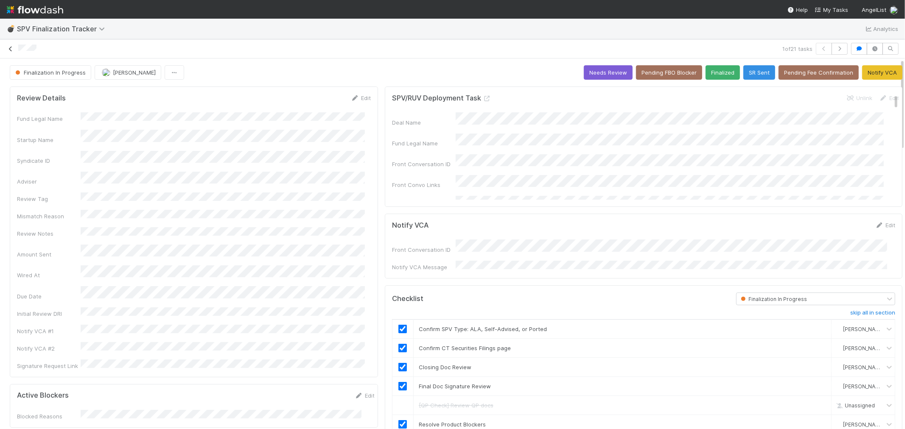
click at [7, 51] on icon at bounding box center [10, 49] width 8 height 6
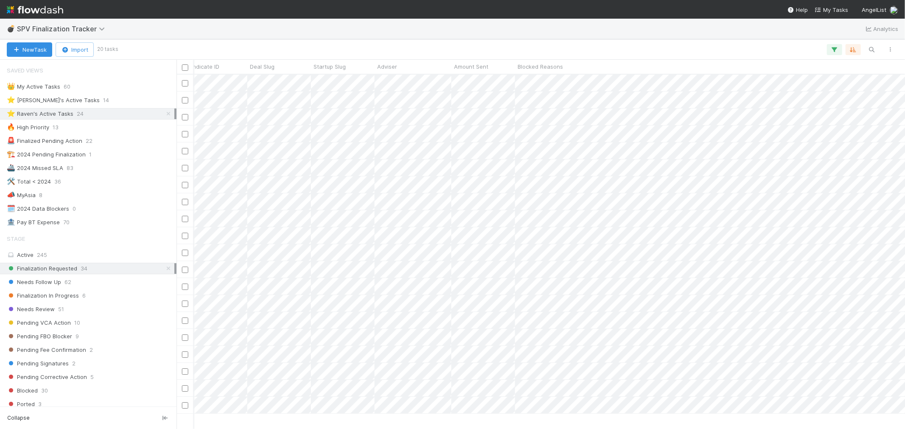
scroll to position [0, 1018]
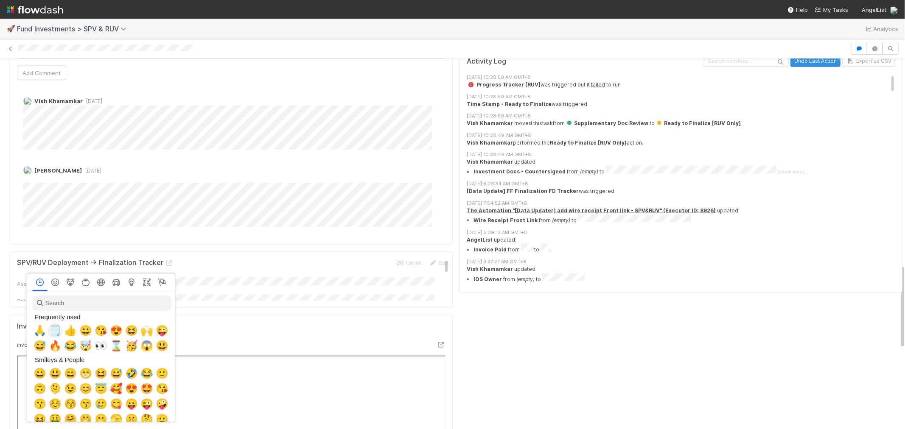
scroll to position [0, 3]
click at [36, 327] on span "🙏" at bounding box center [38, 331] width 13 height 12
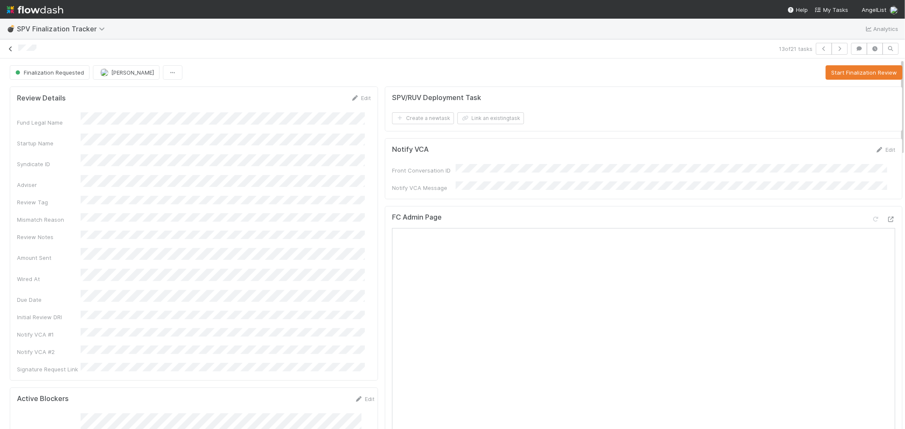
click at [10, 47] on icon at bounding box center [10, 49] width 8 height 6
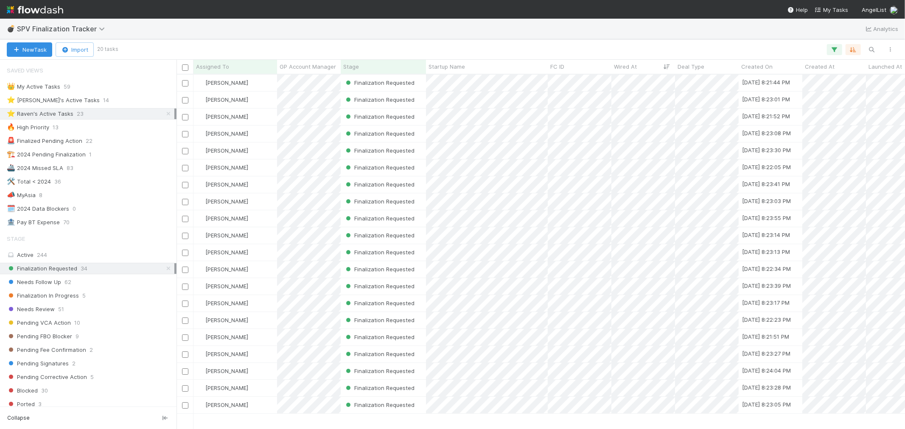
scroll to position [7, 7]
click at [96, 97] on div "⭐ [PERSON_NAME]'s Active Tasks 14" at bounding box center [91, 100] width 168 height 11
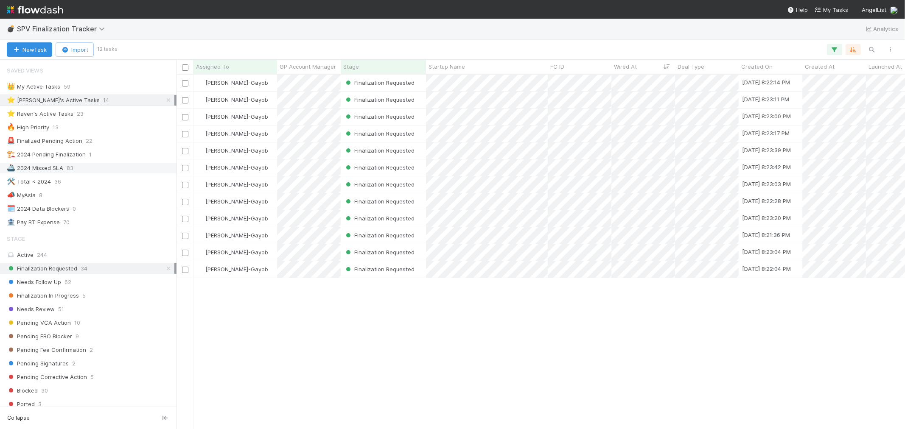
scroll to position [347, 721]
click at [112, 119] on div "⭐ Raven's Active Tasks 23" at bounding box center [91, 114] width 168 height 11
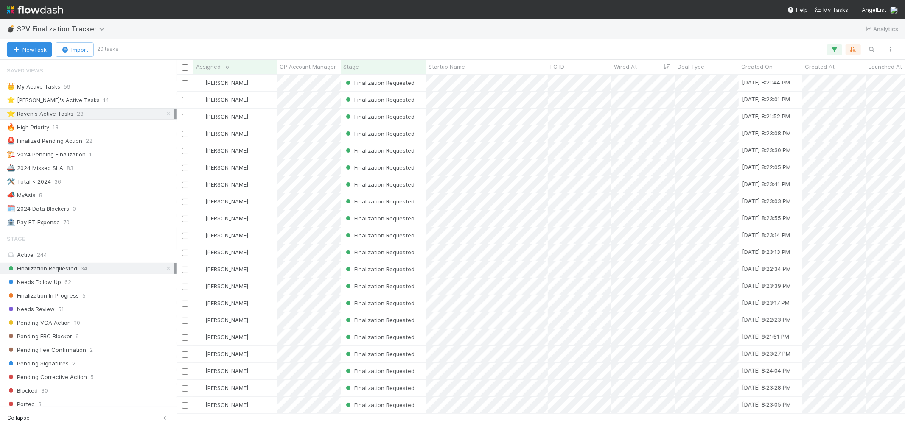
scroll to position [347, 721]
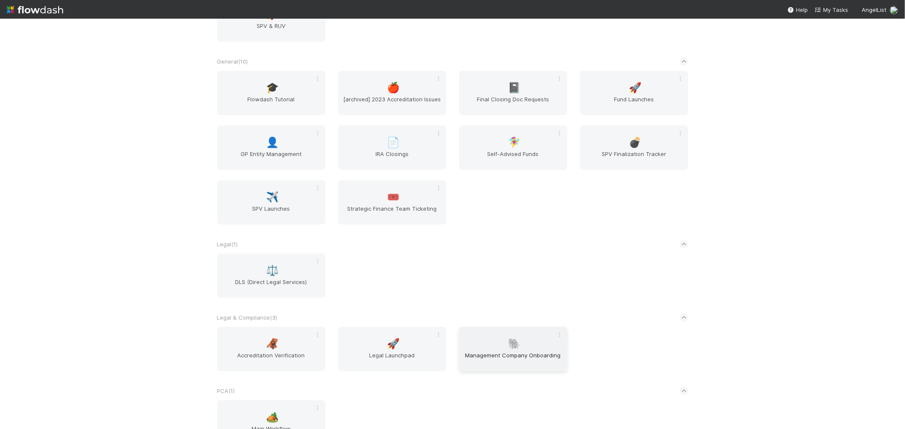
scroll to position [581, 0]
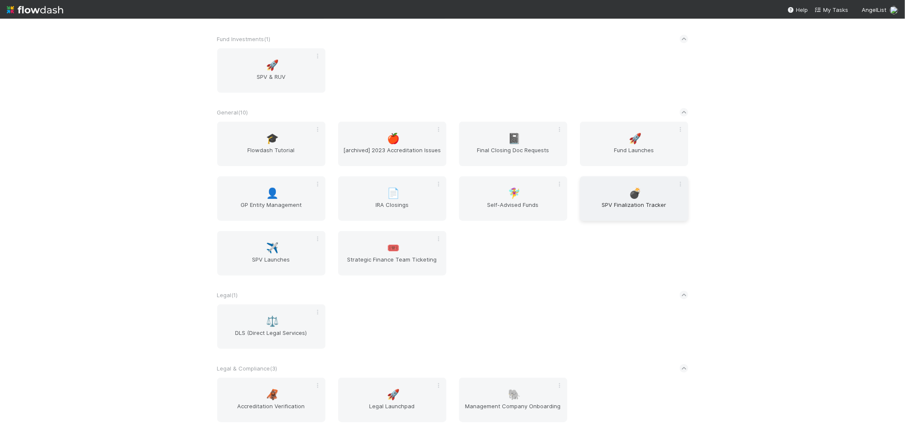
click at [617, 210] on span "SPV Finalization Tracker" at bounding box center [634, 209] width 101 height 17
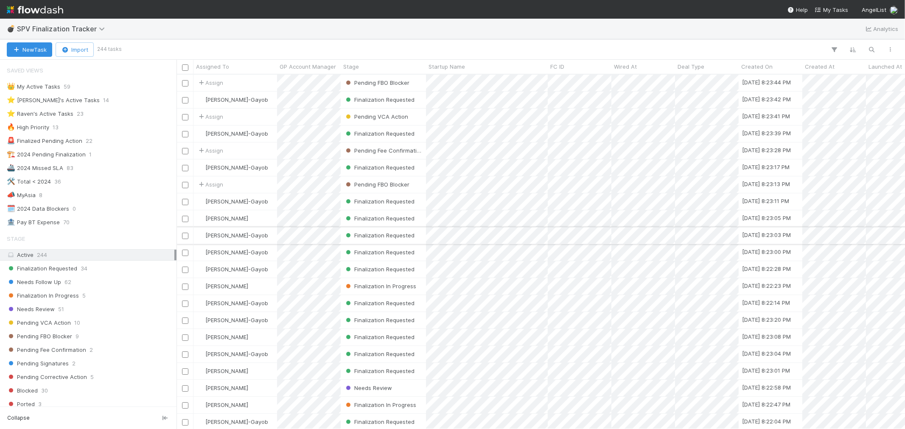
scroll to position [347, 721]
click at [81, 115] on span "23" at bounding box center [80, 114] width 7 height 11
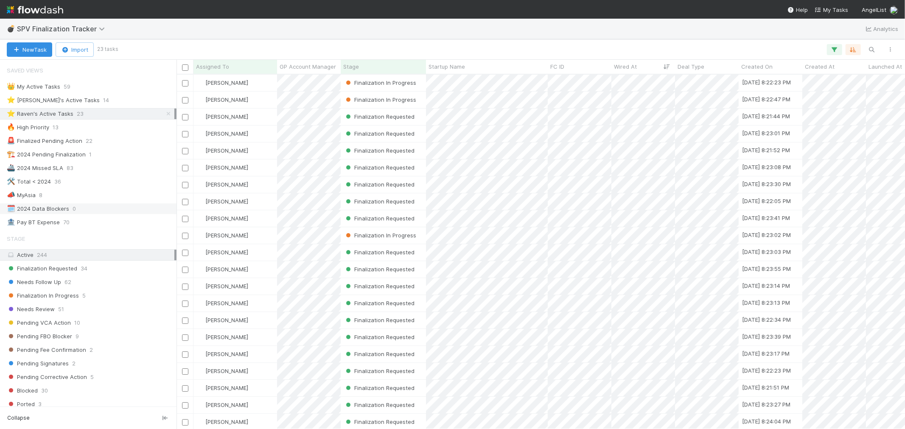
scroll to position [347, 721]
click at [109, 266] on div "Finalization Requested 34" at bounding box center [91, 269] width 168 height 11
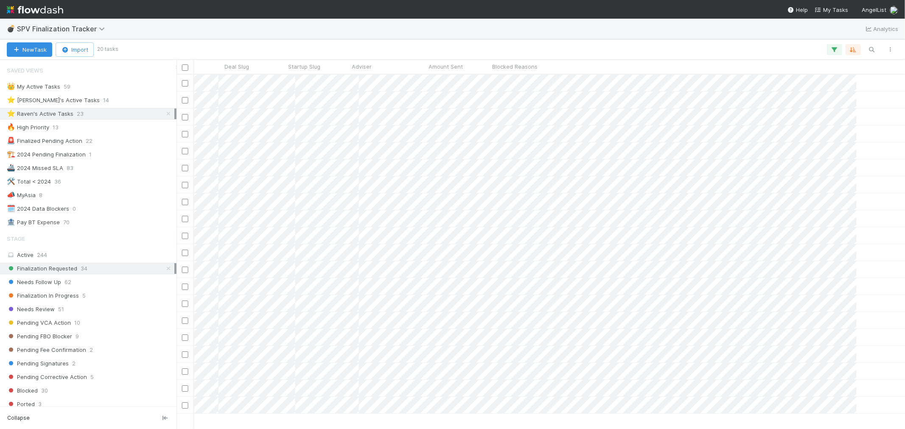
scroll to position [0, 450]
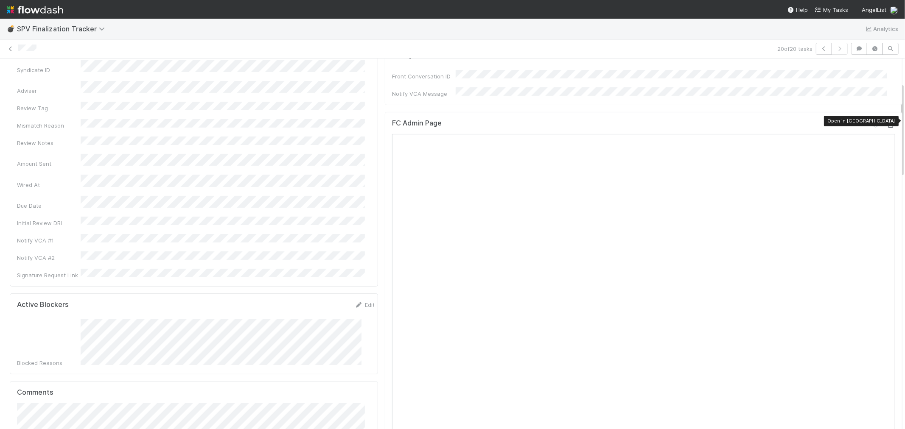
click at [887, 123] on icon at bounding box center [891, 126] width 8 height 6
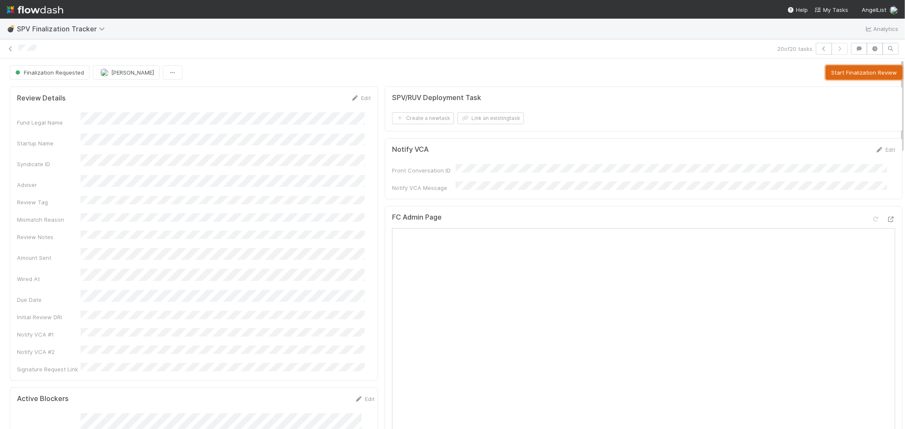
click at [836, 68] on button "Start Finalization Review" at bounding box center [864, 72] width 77 height 14
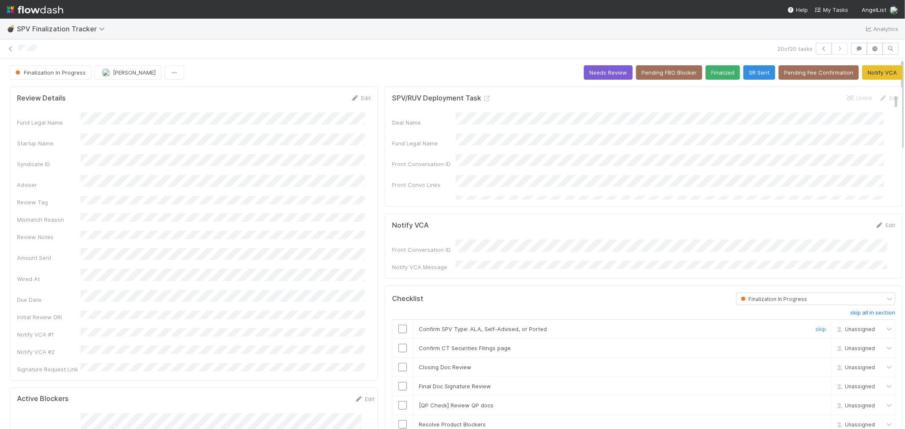
click at [398, 325] on input "checkbox" at bounding box center [402, 329] width 8 height 8
click at [400, 344] on input "checkbox" at bounding box center [402, 348] width 8 height 8
drag, startPoint x: 805, startPoint y: 365, endPoint x: 614, endPoint y: 323, distance: 195.2
click at [816, 365] on link "skip" at bounding box center [821, 367] width 11 height 7
click at [401, 384] on input "checkbox" at bounding box center [402, 386] width 8 height 8
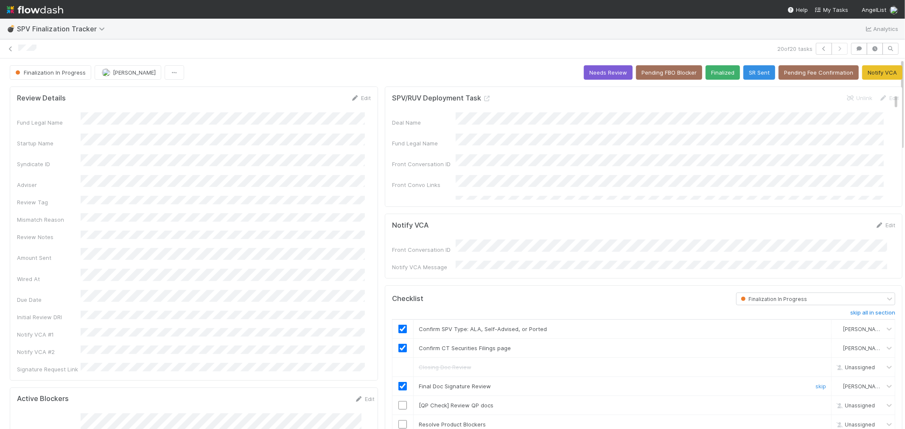
scroll to position [94, 0]
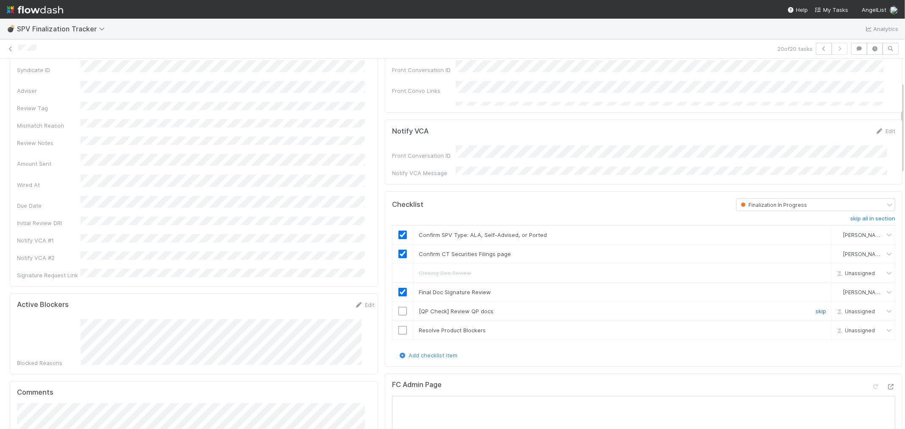
click at [816, 308] on link "skip" at bounding box center [821, 311] width 11 height 7
click at [63, 301] on form "Active Blockers Edit Blocked Reasons" at bounding box center [196, 334] width 358 height 67
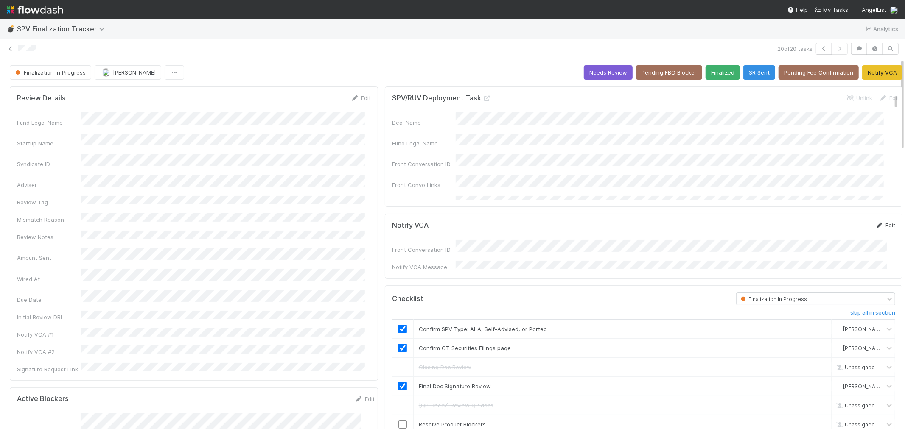
click at [876, 224] on link "Edit" at bounding box center [885, 225] width 20 height 7
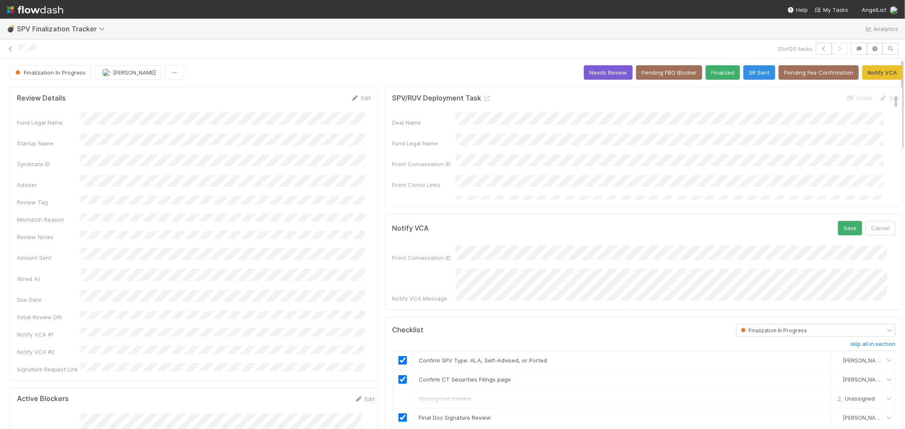
click at [564, 264] on div "Front Conversation ID Notify VCA Message" at bounding box center [643, 274] width 503 height 57
click at [838, 225] on button "Save" at bounding box center [850, 228] width 24 height 14
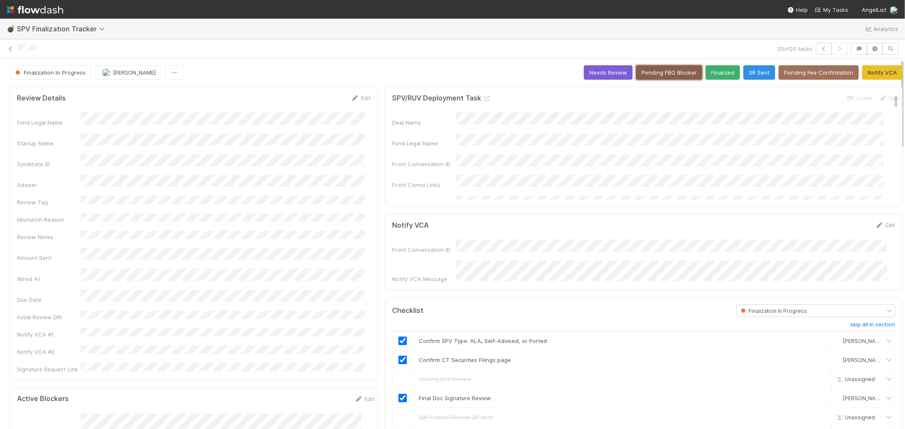
click at [658, 70] on button "Pending FBO Blocker" at bounding box center [669, 72] width 66 height 14
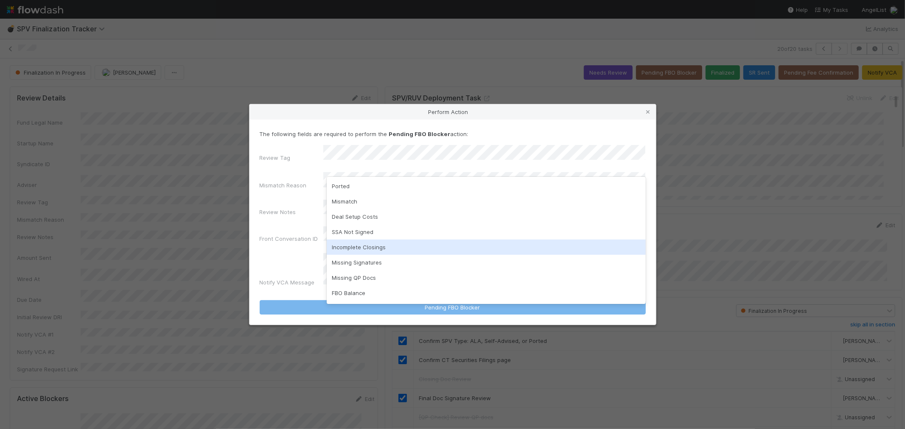
click at [363, 245] on div "Incomplete Closings" at bounding box center [486, 247] width 319 height 15
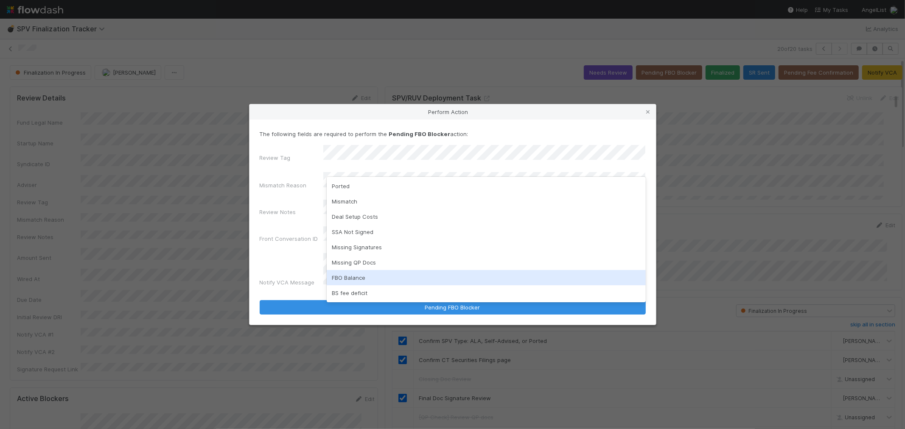
click at [358, 279] on div "FBO Balance" at bounding box center [486, 277] width 319 height 15
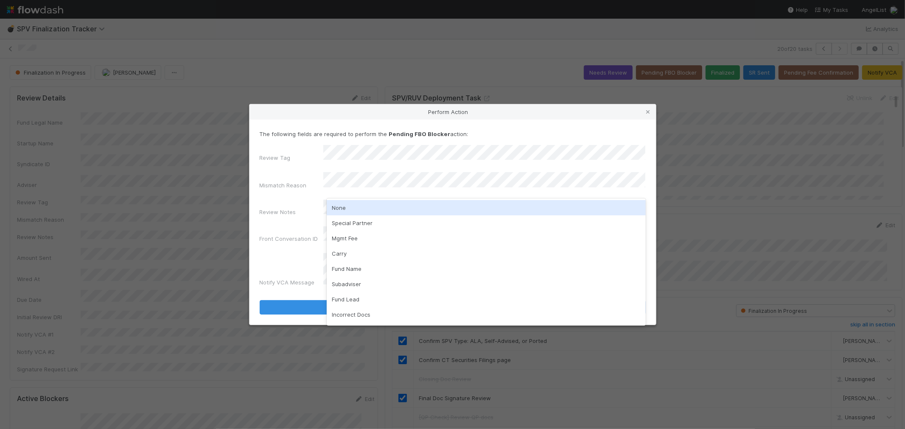
drag, startPoint x: 351, startPoint y: 204, endPoint x: 350, endPoint y: 217, distance: 12.8
click at [351, 205] on div "None" at bounding box center [486, 207] width 319 height 15
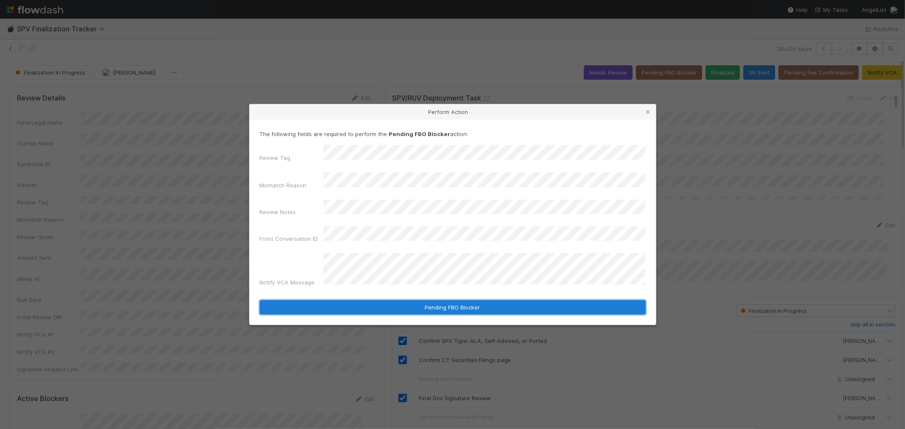
click at [412, 300] on button "Pending FBO Blocker" at bounding box center [453, 307] width 386 height 14
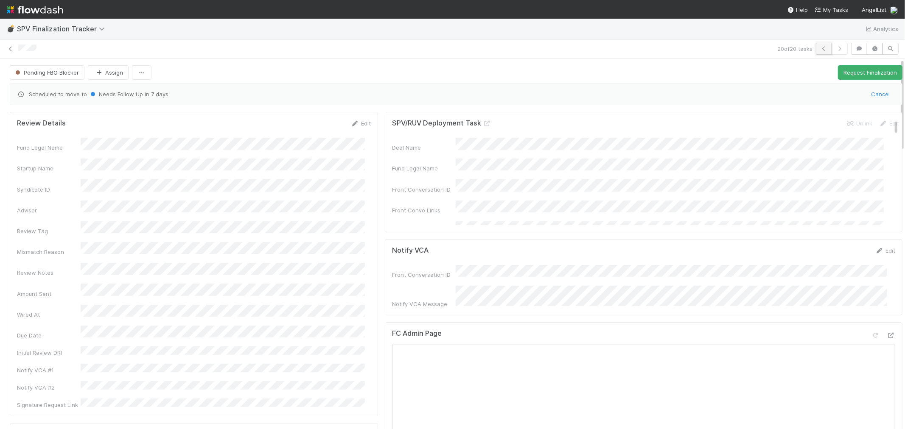
click at [820, 48] on icon "button" at bounding box center [824, 48] width 8 height 5
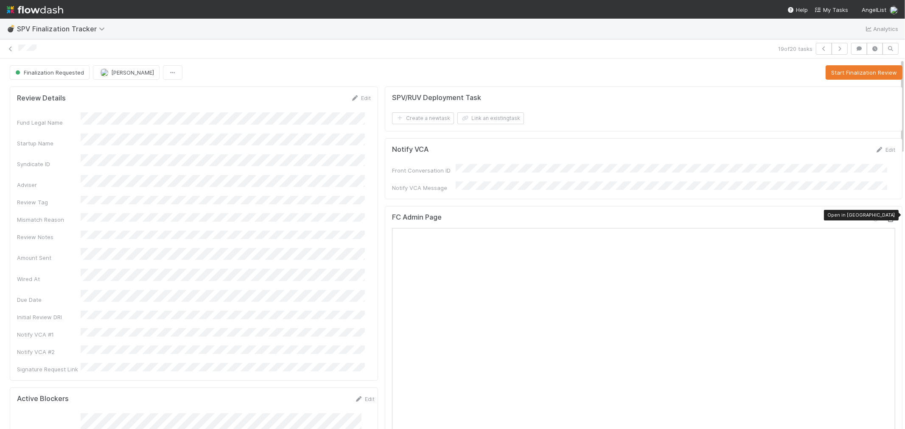
click at [887, 217] on icon at bounding box center [891, 220] width 8 height 6
click at [833, 68] on button "Start Finalization Review" at bounding box center [864, 72] width 77 height 14
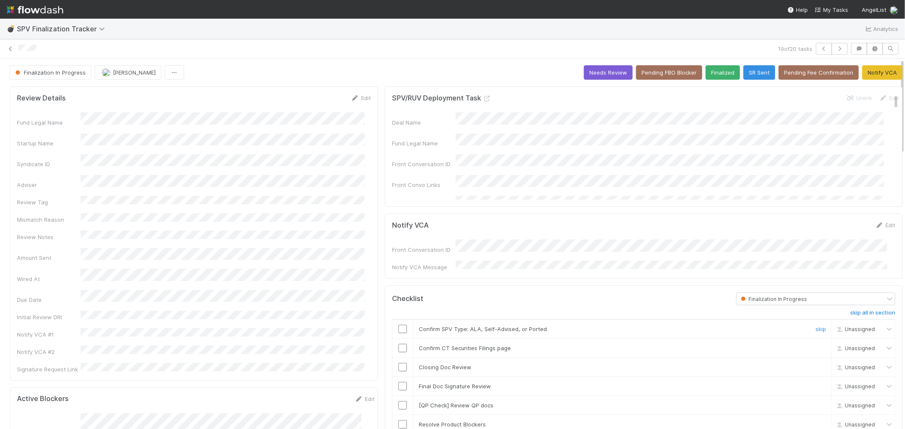
click at [398, 328] on input "checkbox" at bounding box center [402, 329] width 8 height 8
click at [398, 345] on input "checkbox" at bounding box center [402, 348] width 8 height 8
click at [483, 99] on icon at bounding box center [487, 99] width 8 height 6
click at [398, 367] on input "checkbox" at bounding box center [402, 367] width 8 height 8
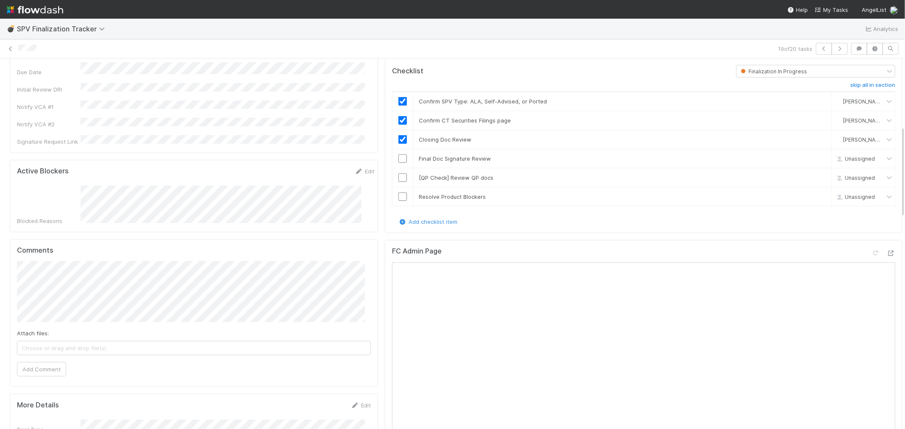
scroll to position [283, 0]
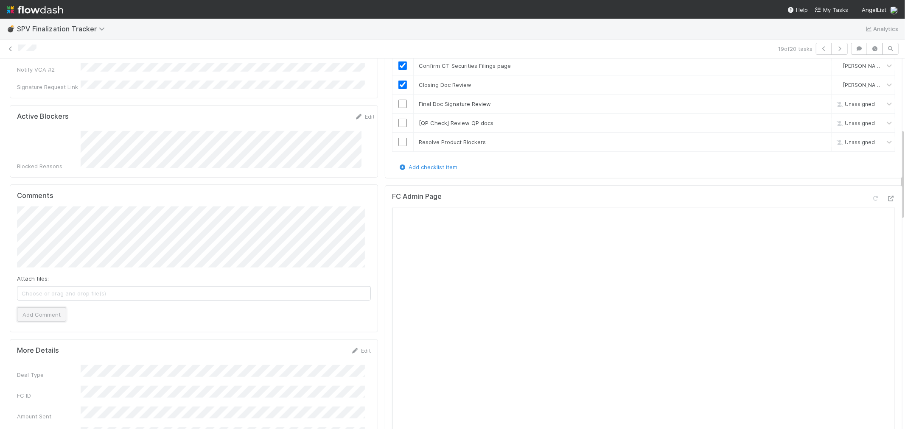
click at [46, 308] on button "Add Comment" at bounding box center [41, 315] width 49 height 14
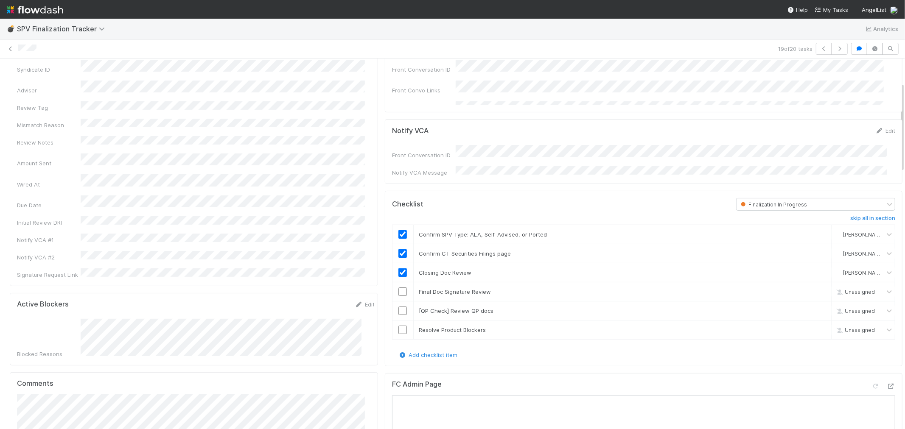
scroll to position [94, 0]
click at [398, 290] on input "checkbox" at bounding box center [402, 292] width 8 height 8
click at [816, 309] on link "skip" at bounding box center [821, 311] width 11 height 7
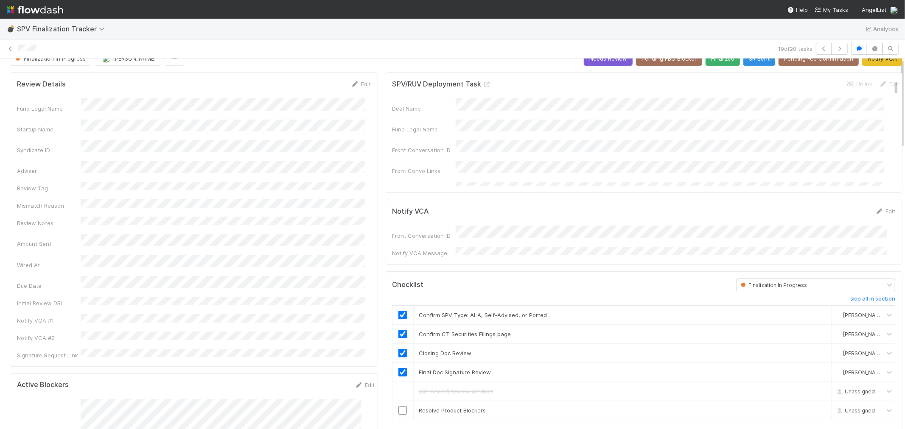
scroll to position [0, 0]
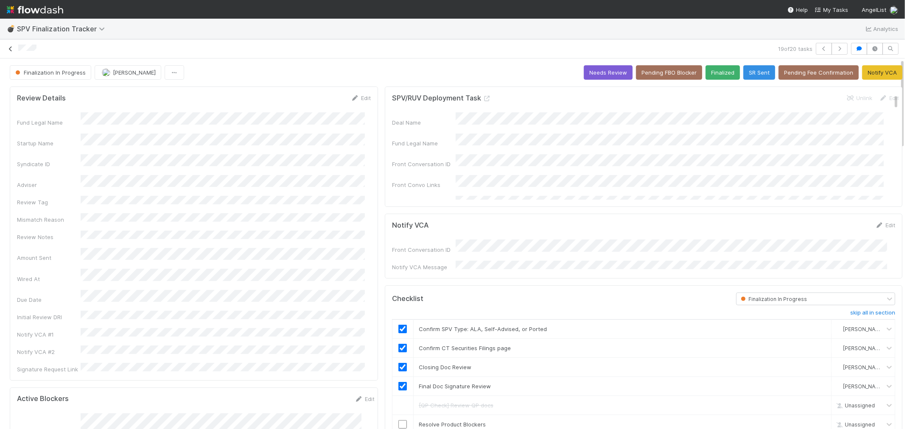
click at [10, 48] on icon at bounding box center [10, 49] width 8 height 6
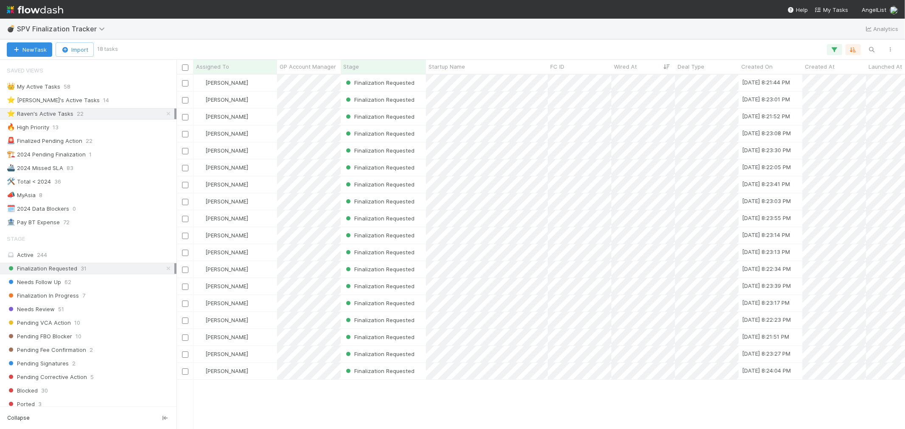
click at [45, 3] on img at bounding box center [35, 10] width 56 height 14
